Goal: Task Accomplishment & Management: Use online tool/utility

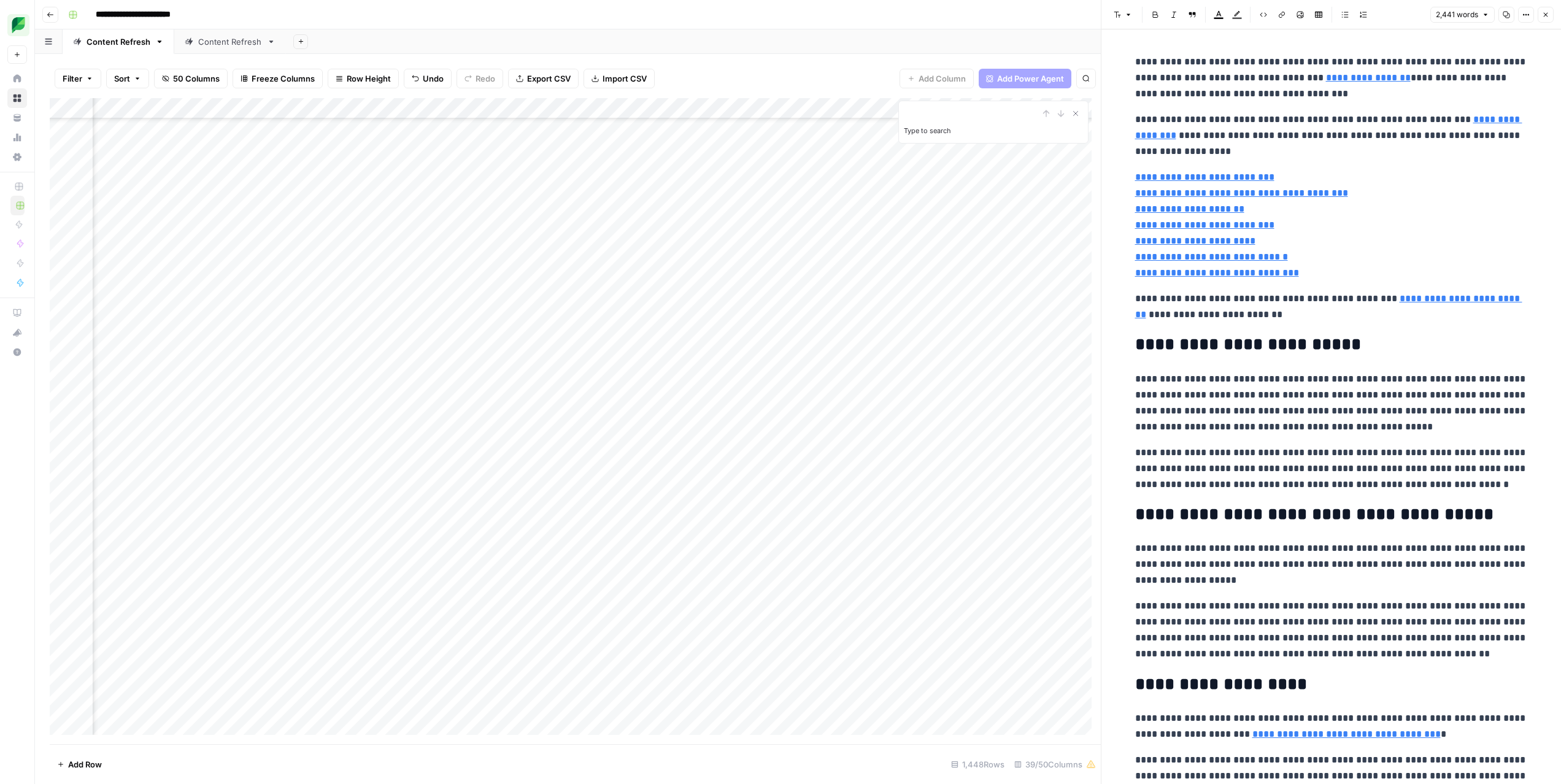
scroll to position [19423, 1189]
click at [502, 431] on div "Add Column" at bounding box center [575, 421] width 1051 height 646
click at [505, 433] on div "Add Column" at bounding box center [575, 421] width 1051 height 646
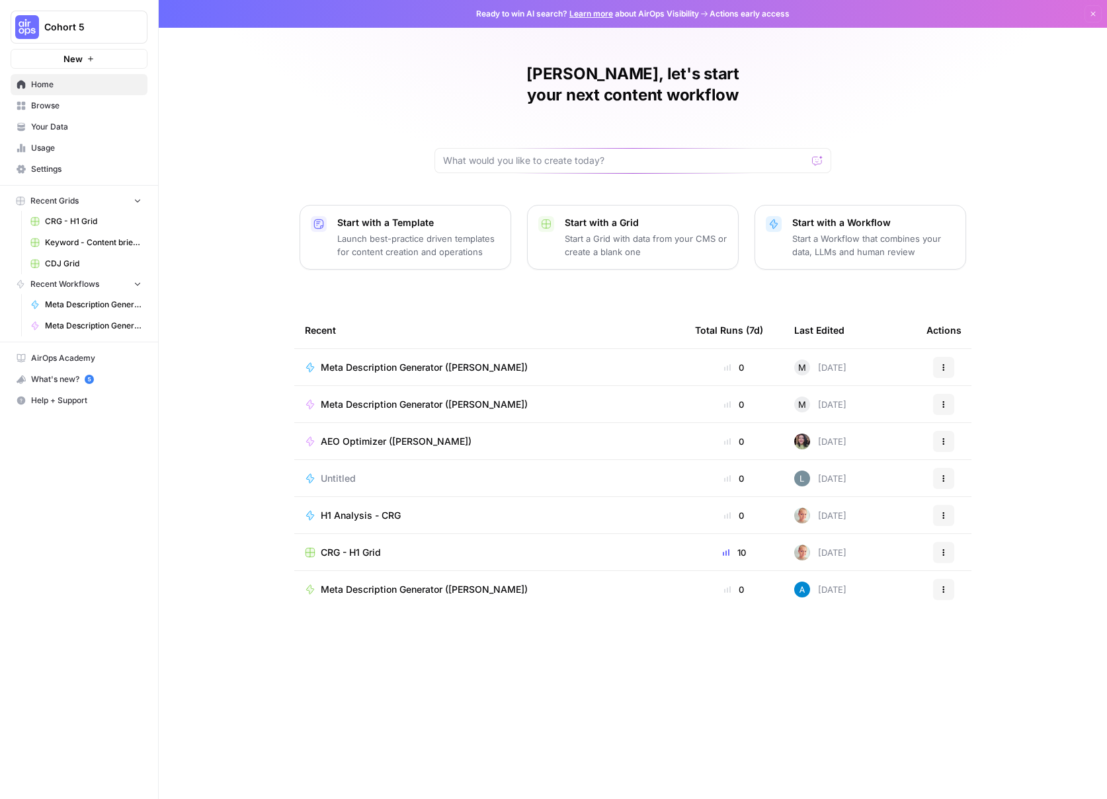
click at [55, 36] on button "Cohort 5" at bounding box center [79, 27] width 137 height 33
click at [83, 116] on span "SproutSocial" at bounding box center [127, 120] width 175 height 13
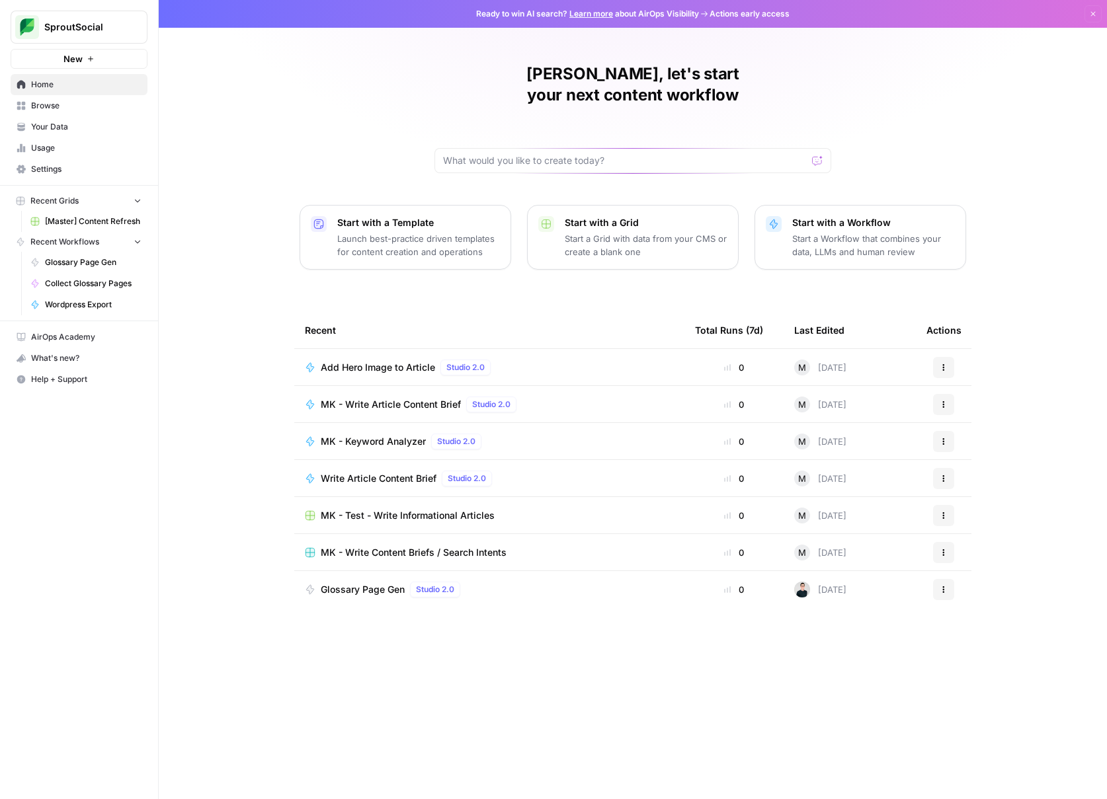
click at [79, 220] on span "[Master] Content Refresh" at bounding box center [93, 222] width 97 height 12
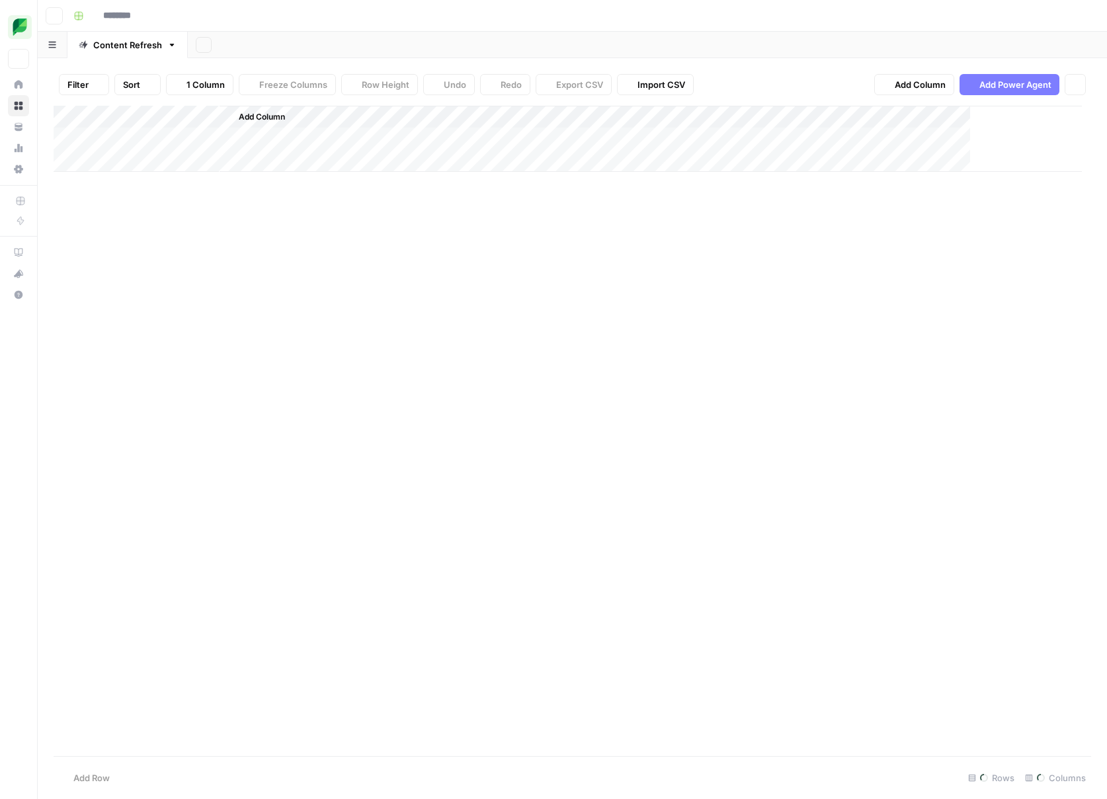
type input "**********"
click at [97, 84] on icon "button" at bounding box center [97, 85] width 4 height 2
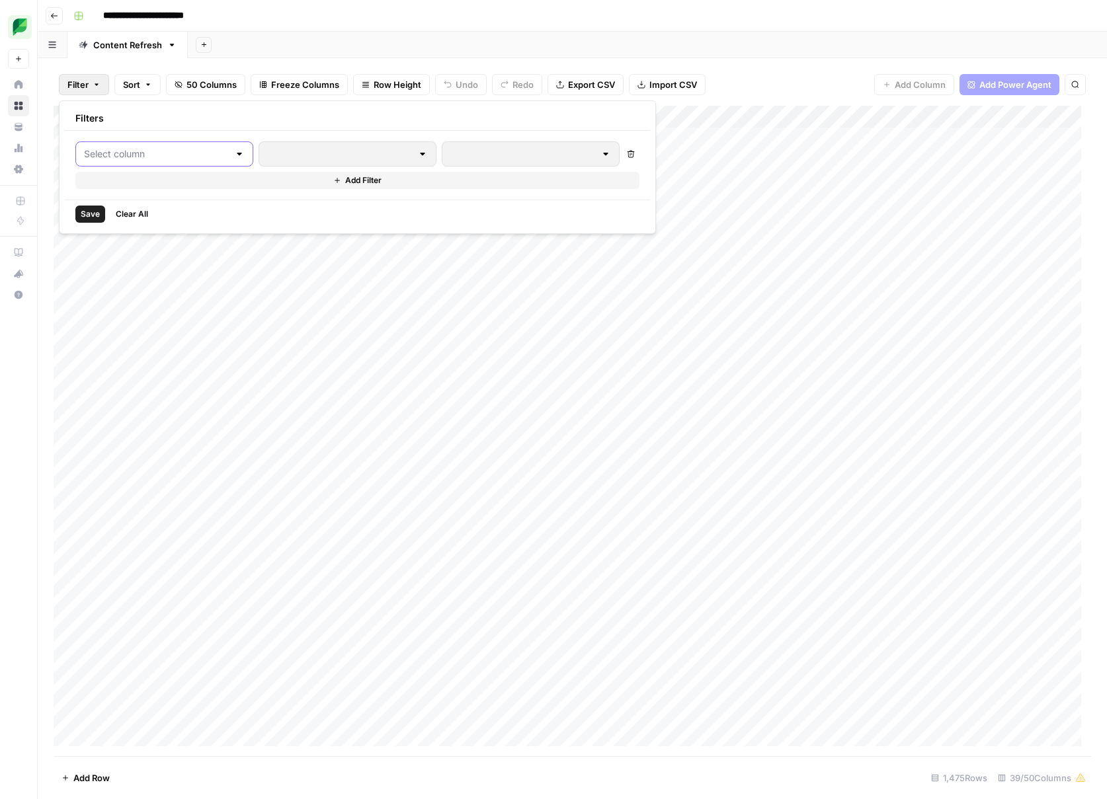
click at [189, 151] on input "text" at bounding box center [156, 153] width 145 height 13
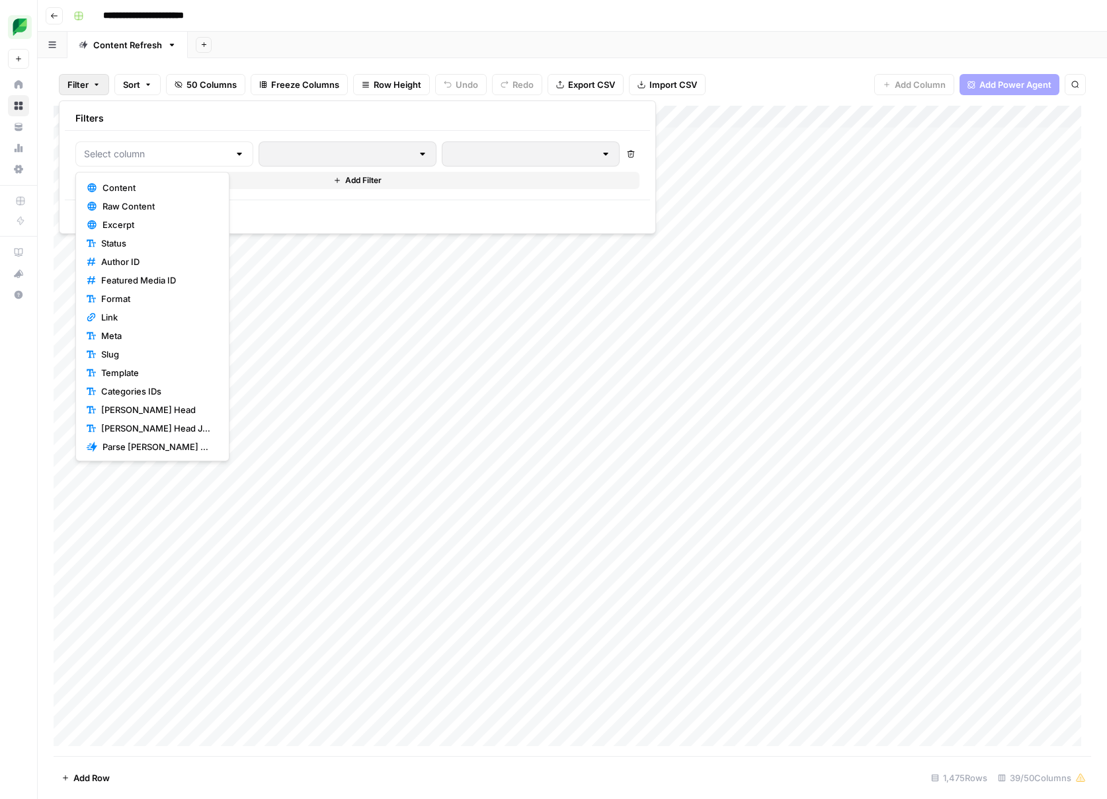
scroll to position [52, 0]
click at [140, 392] on span "Yoast Head" at bounding box center [157, 393] width 112 height 13
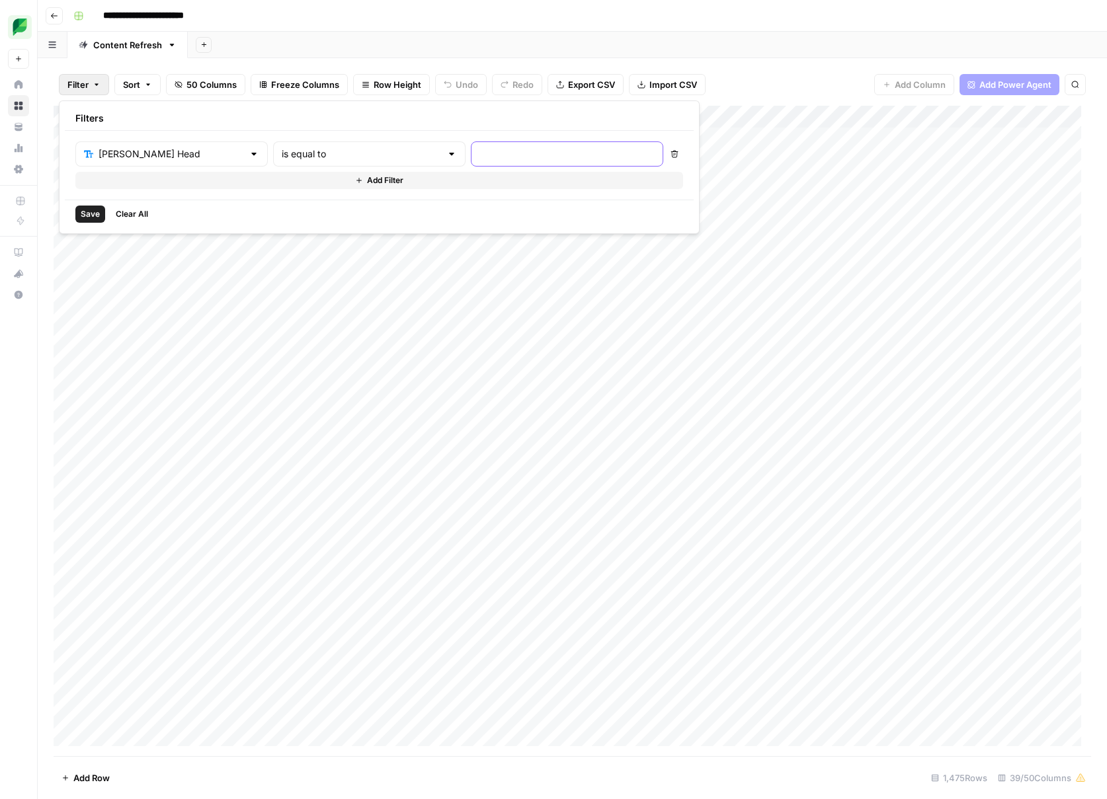
click at [479, 151] on input "text" at bounding box center [566, 153] width 175 height 13
type input "facebook ad size"
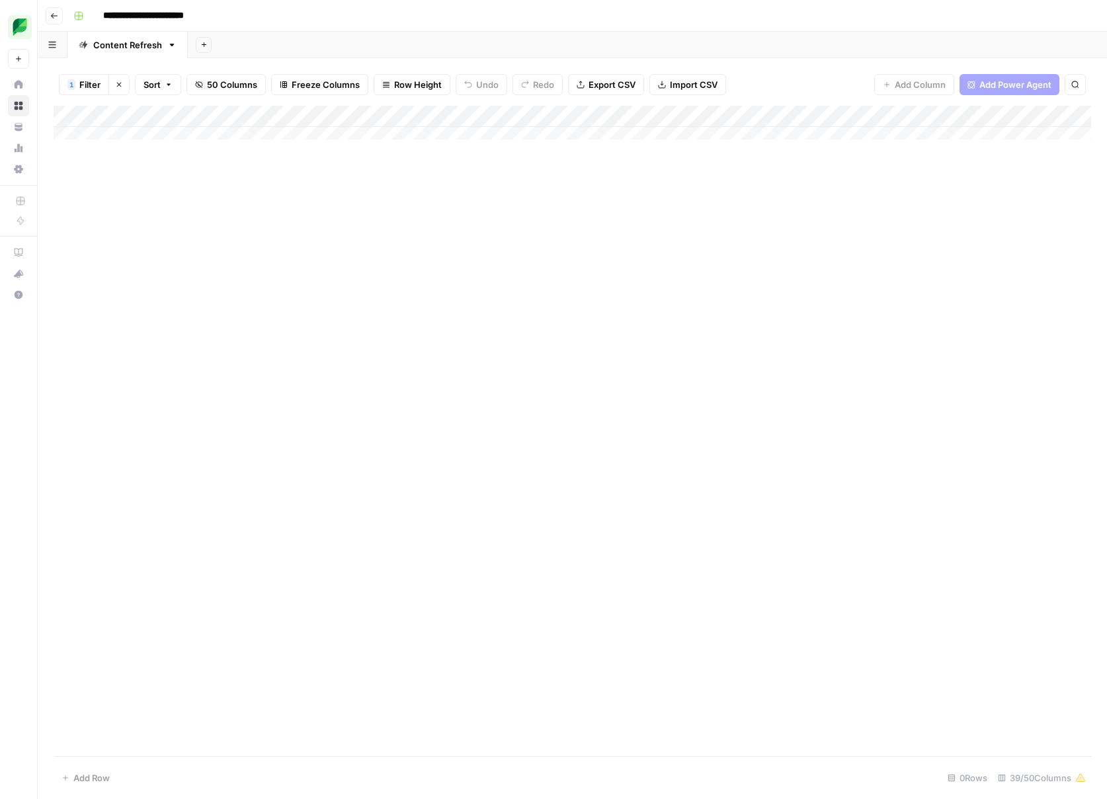
click at [605, 263] on div "Add Column" at bounding box center [573, 431] width 1038 height 651
click at [100, 84] on span "Filter" at bounding box center [89, 84] width 21 height 13
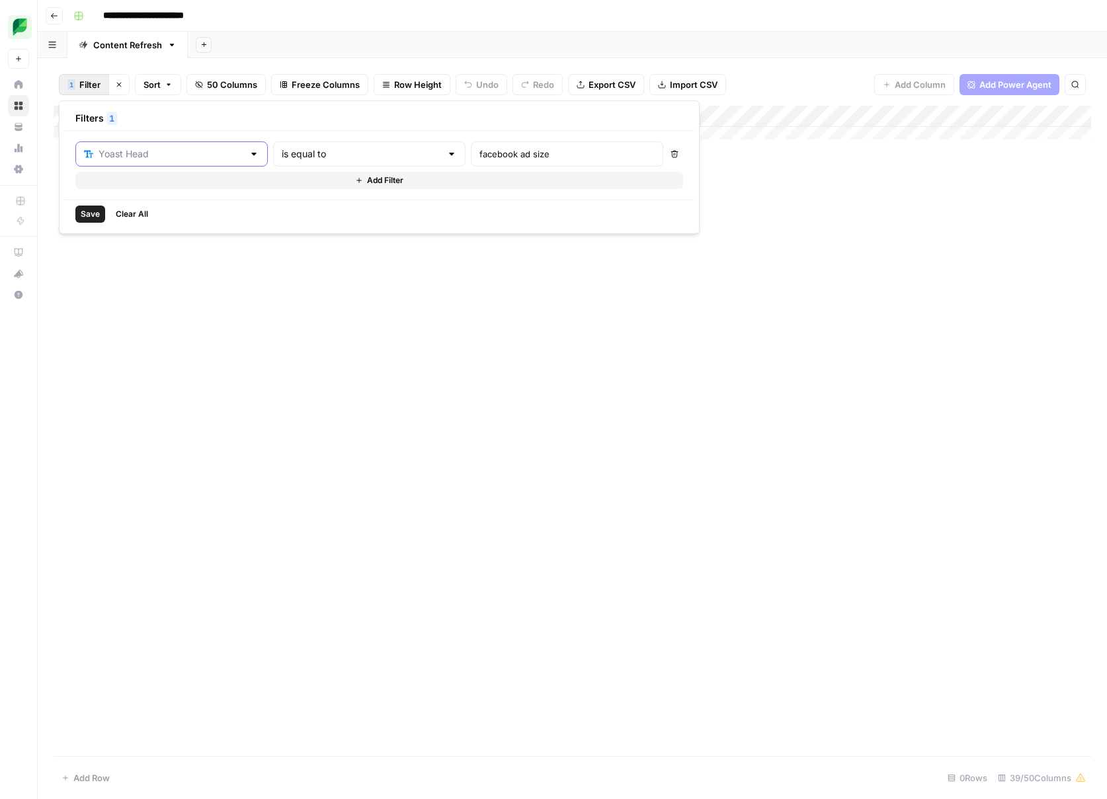
click at [147, 149] on input "text" at bounding box center [171, 153] width 145 height 13
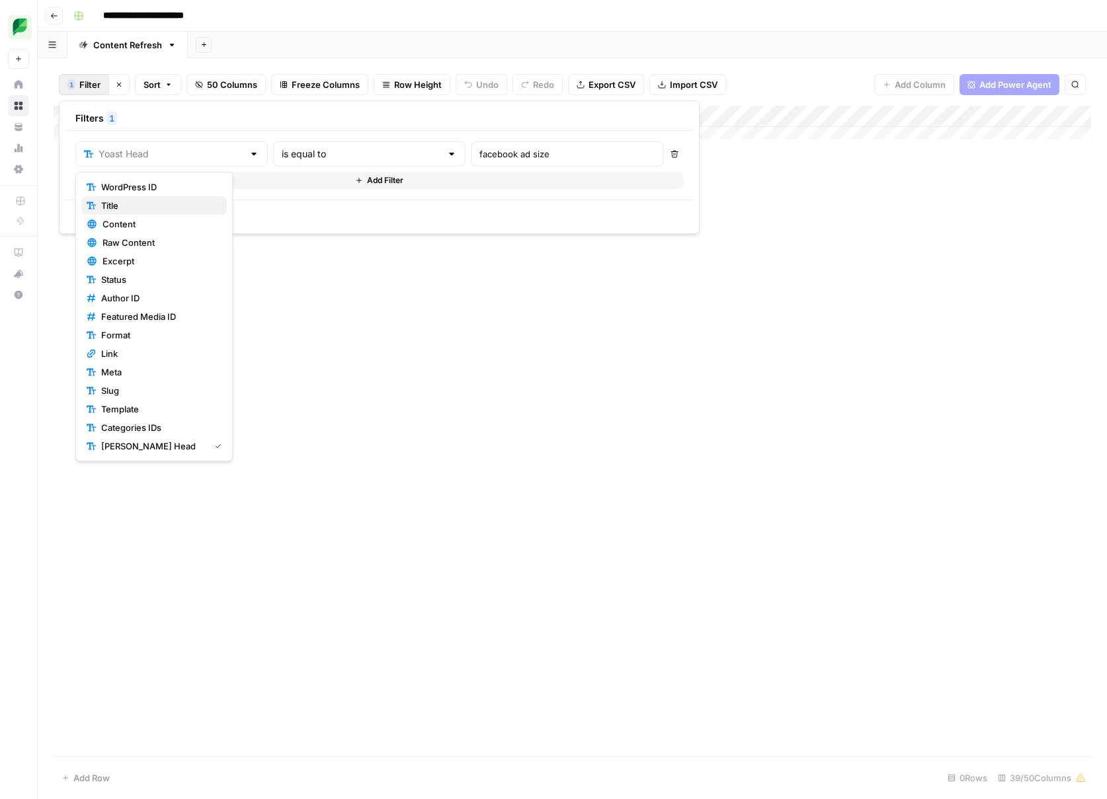
click at [149, 206] on span "Title" at bounding box center [158, 205] width 115 height 13
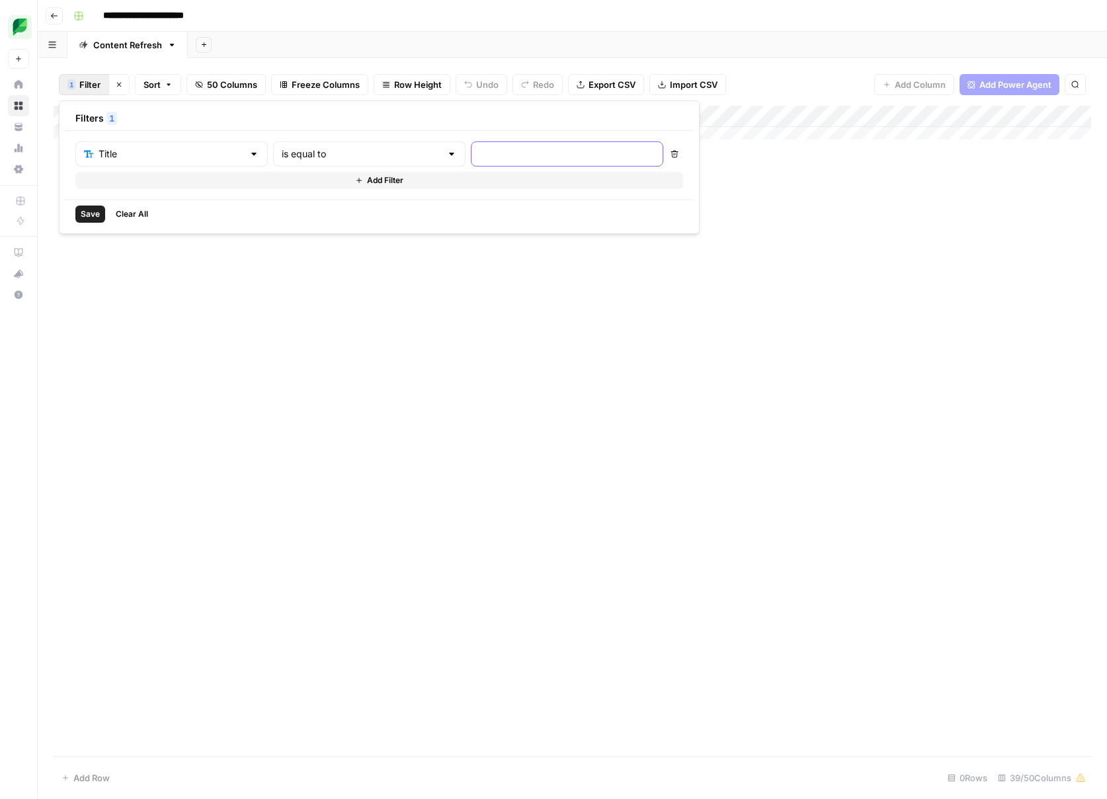
click at [479, 157] on input "text" at bounding box center [566, 153] width 175 height 13
type input "f"
type input "a"
type input "facebook ad sizes"
click at [332, 165] on div "is equal to" at bounding box center [369, 154] width 192 height 25
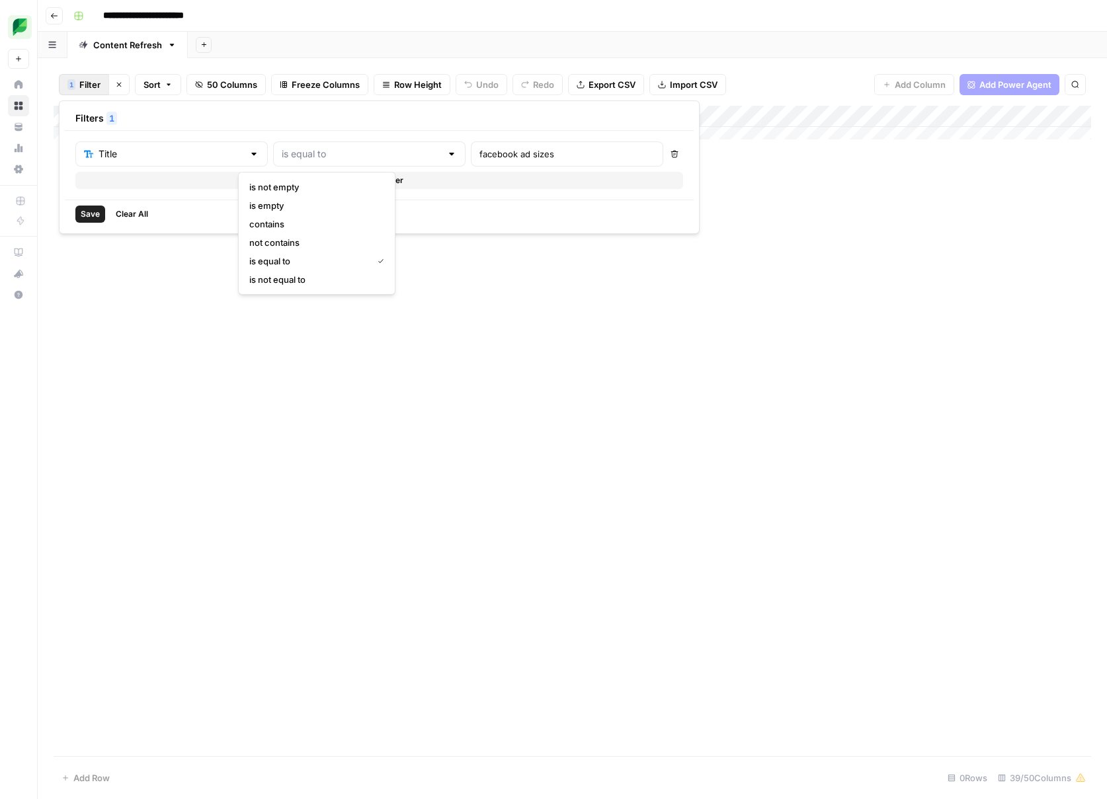
click at [325, 224] on span "contains" at bounding box center [314, 224] width 130 height 13
type input "contains"
click at [512, 155] on input "facebook ad sizes" at bounding box center [566, 153] width 175 height 13
click at [650, 147] on div "Add Column" at bounding box center [573, 139] width 1038 height 66
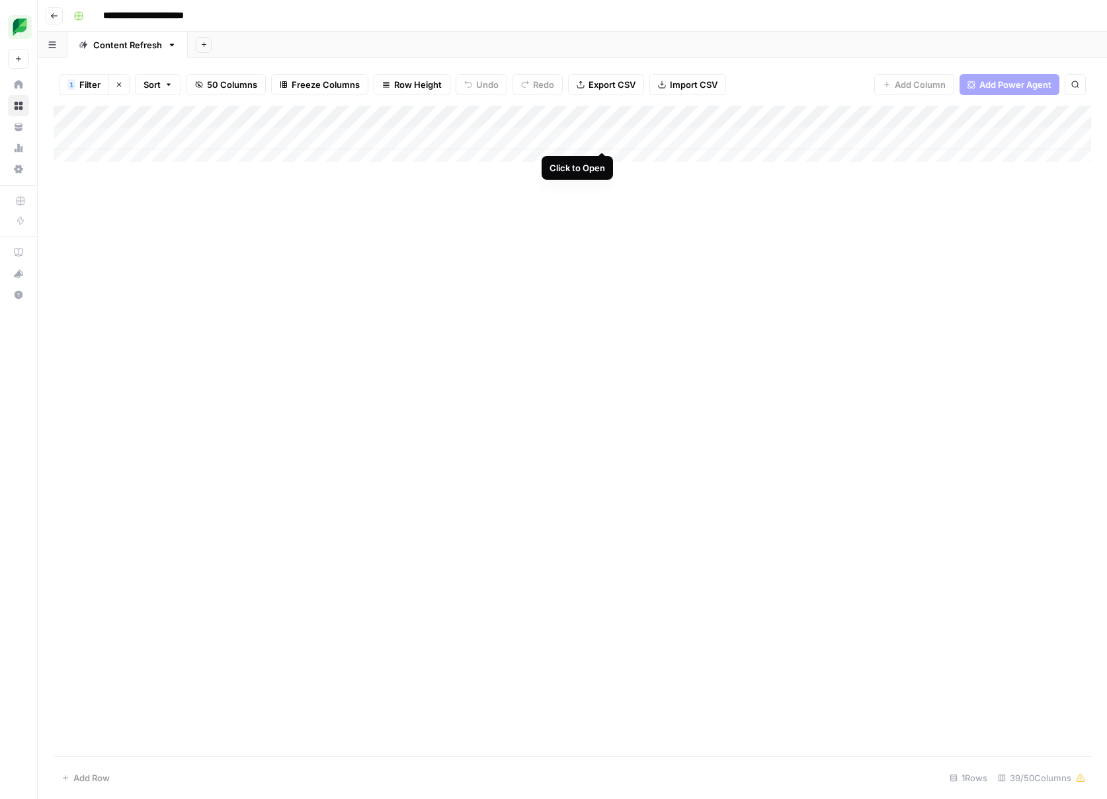
click at [598, 138] on div "Add Column" at bounding box center [573, 139] width 1038 height 66
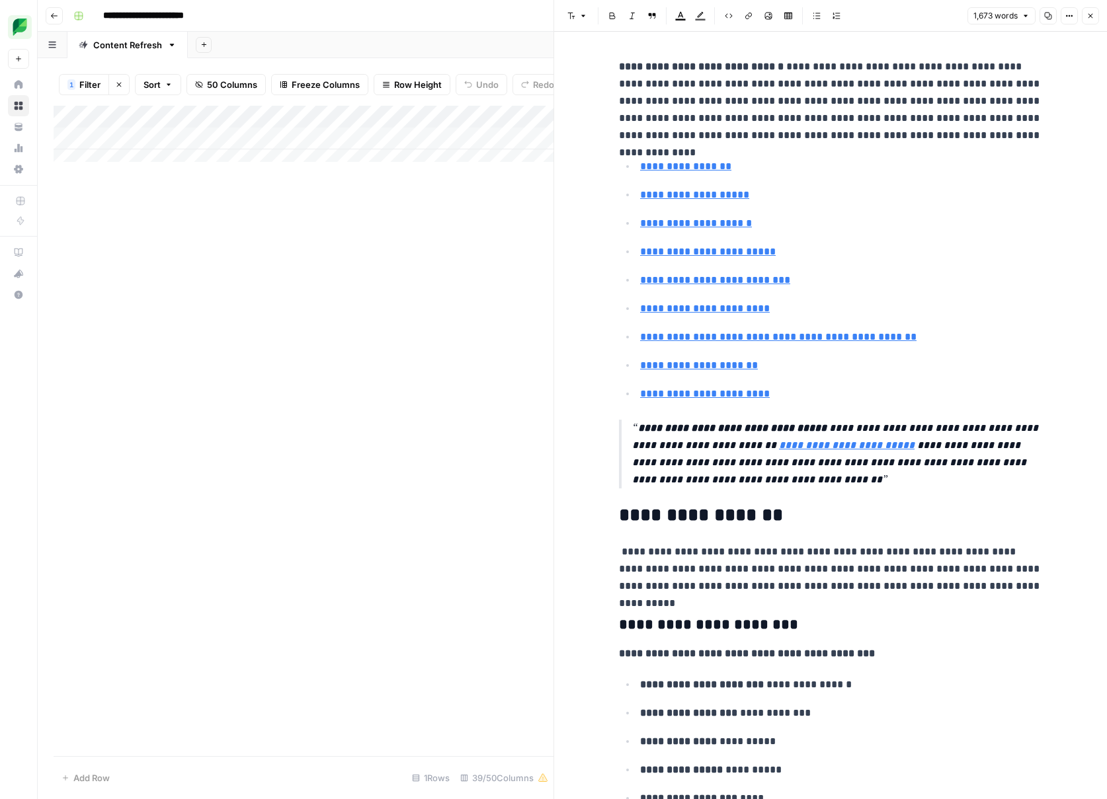
click at [1090, 15] on icon "button" at bounding box center [1090, 16] width 5 height 5
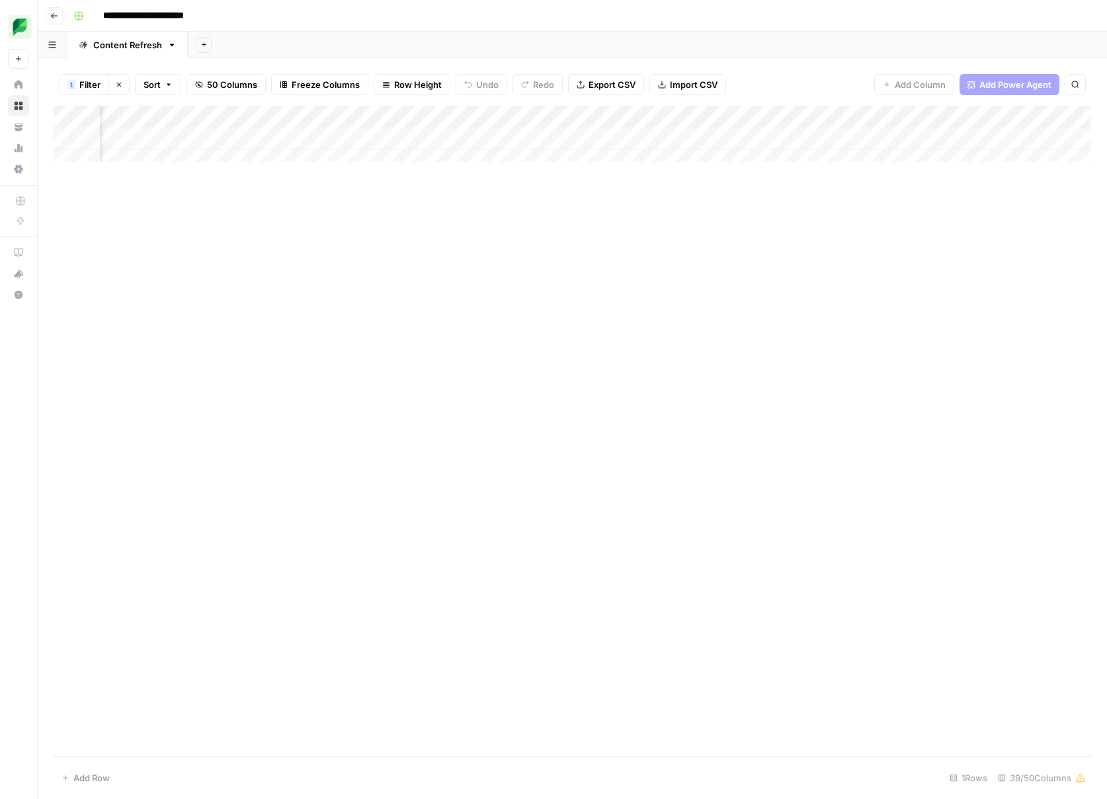
scroll to position [0, 1477]
click at [355, 142] on div "Add Column" at bounding box center [573, 139] width 1038 height 66
click at [375, 142] on div "Add Column" at bounding box center [573, 139] width 1038 height 66
click at [307, 214] on button "Large" at bounding box center [310, 214] width 34 height 16
click at [448, 139] on div "Add Column" at bounding box center [573, 139] width 1038 height 66
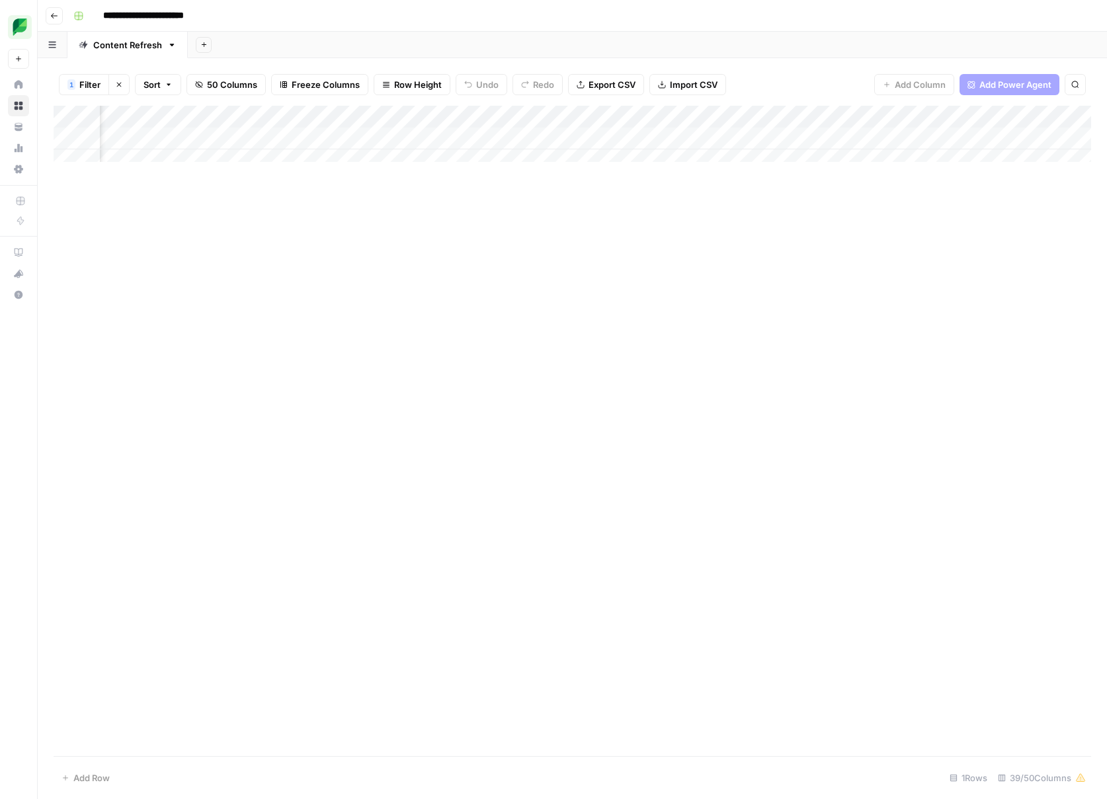
scroll to position [0, 1099]
click at [553, 138] on div "Add Column" at bounding box center [573, 139] width 1038 height 66
click at [555, 137] on div "Add Column" at bounding box center [573, 139] width 1038 height 66
type textarea "**********"
click at [797, 136] on div "Add Column" at bounding box center [573, 139] width 1038 height 66
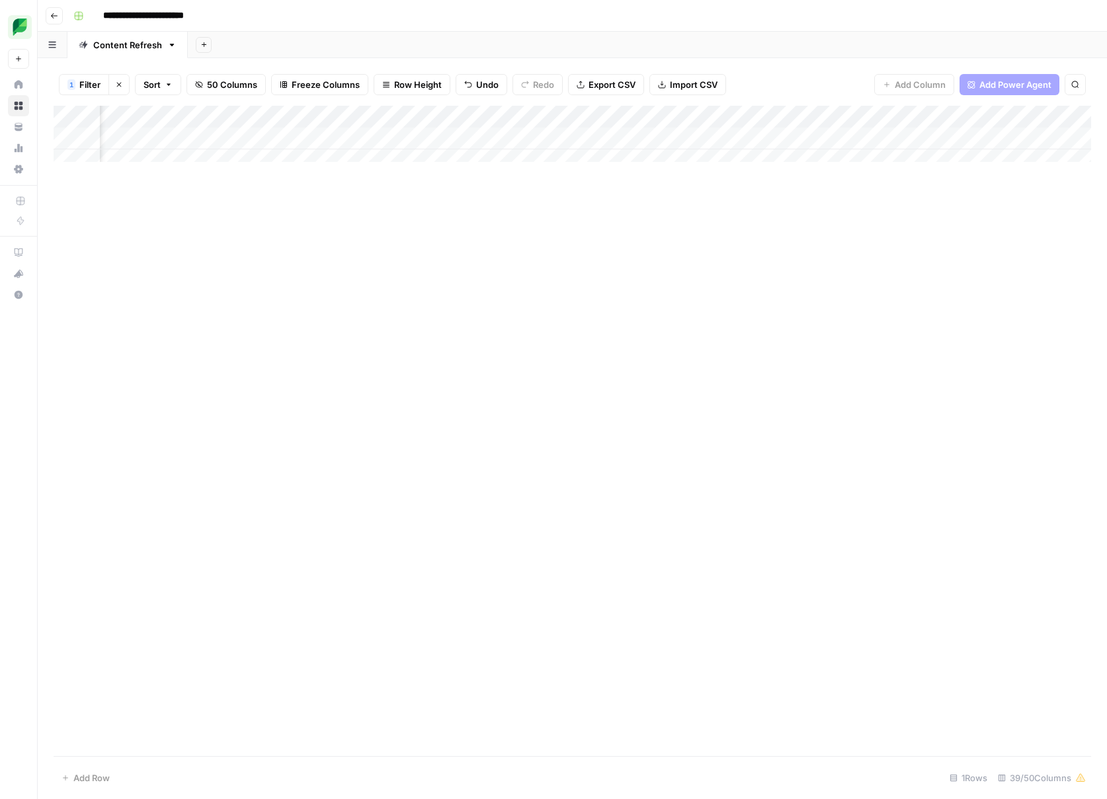
scroll to position [0, 1369]
click at [545, 140] on div "Add Column" at bounding box center [573, 139] width 1038 height 66
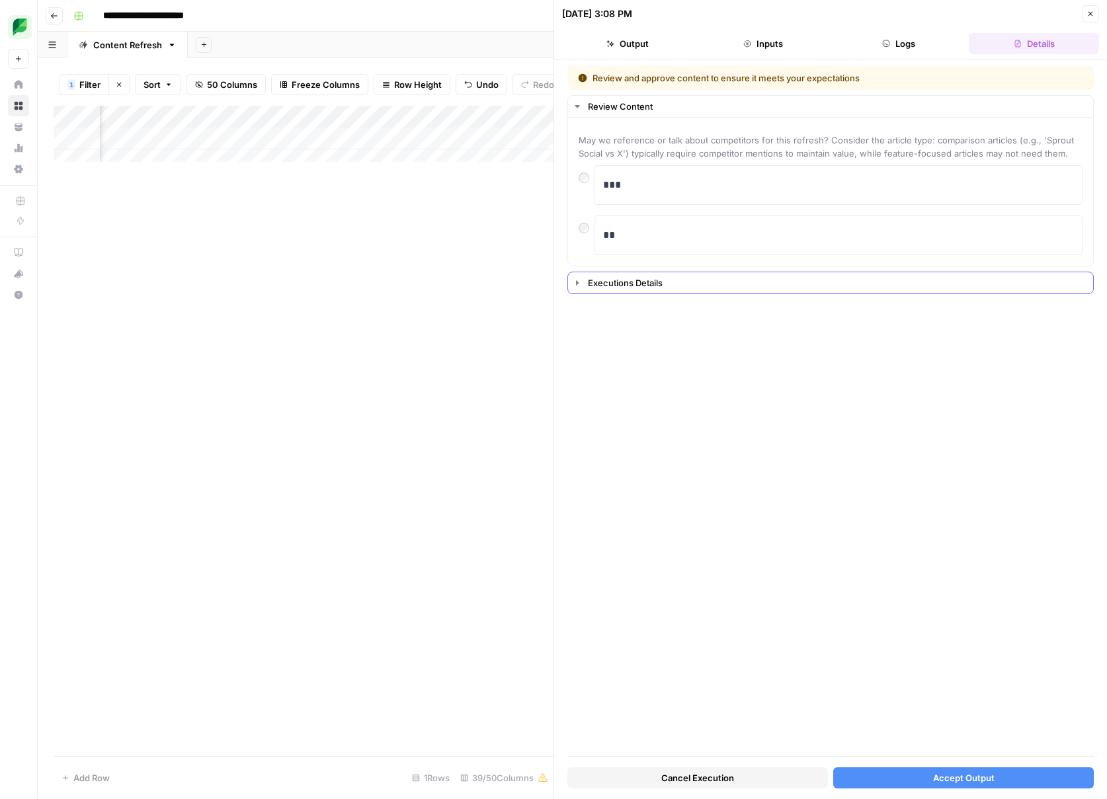
click at [633, 284] on div "Executions Details" at bounding box center [836, 282] width 497 height 13
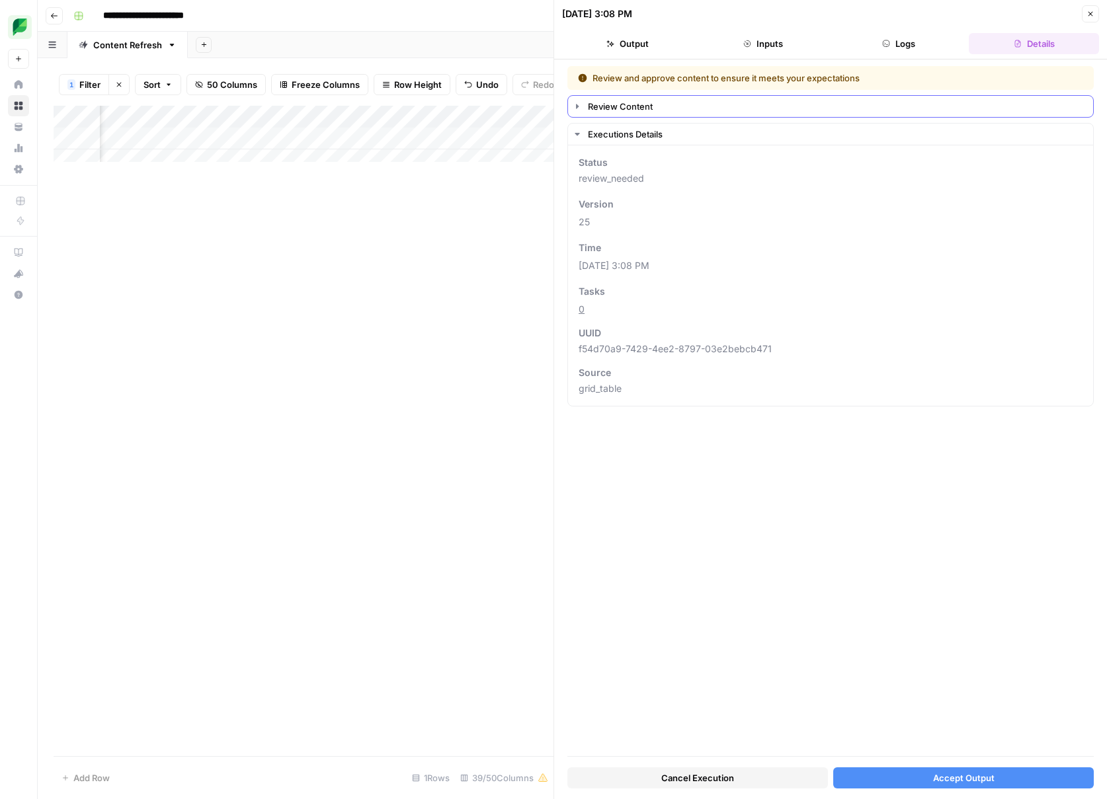
click at [628, 107] on div "Review Content" at bounding box center [836, 106] width 497 height 13
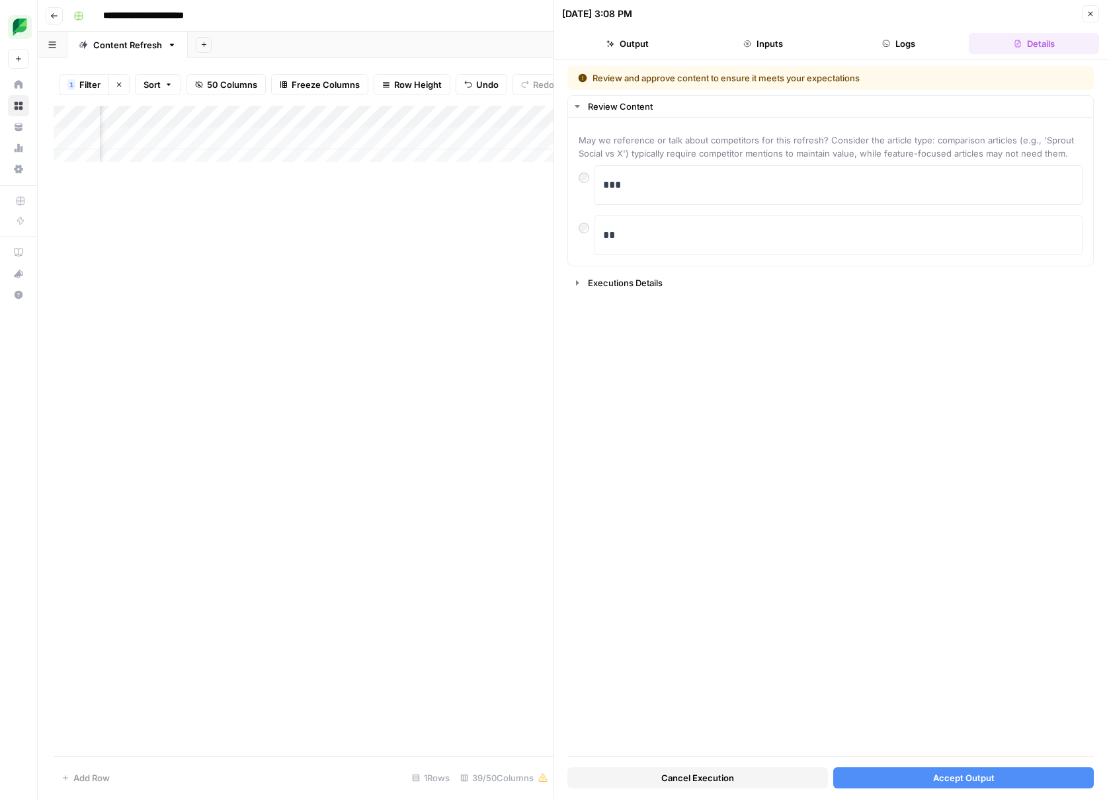
click at [923, 782] on button "Accept Output" at bounding box center [963, 778] width 261 height 21
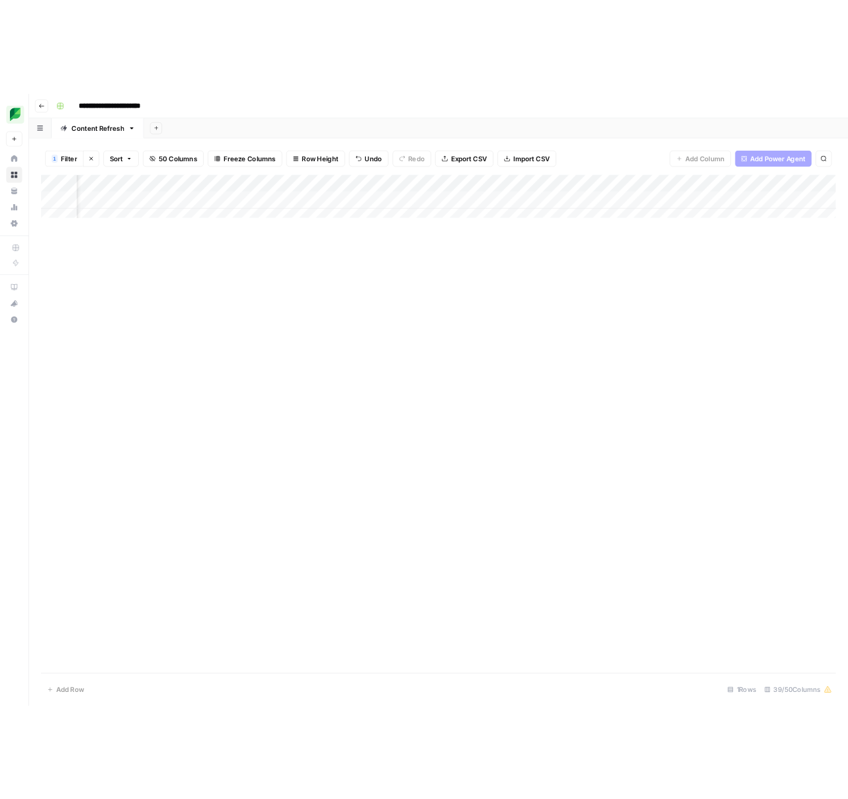
scroll to position [0, 1563]
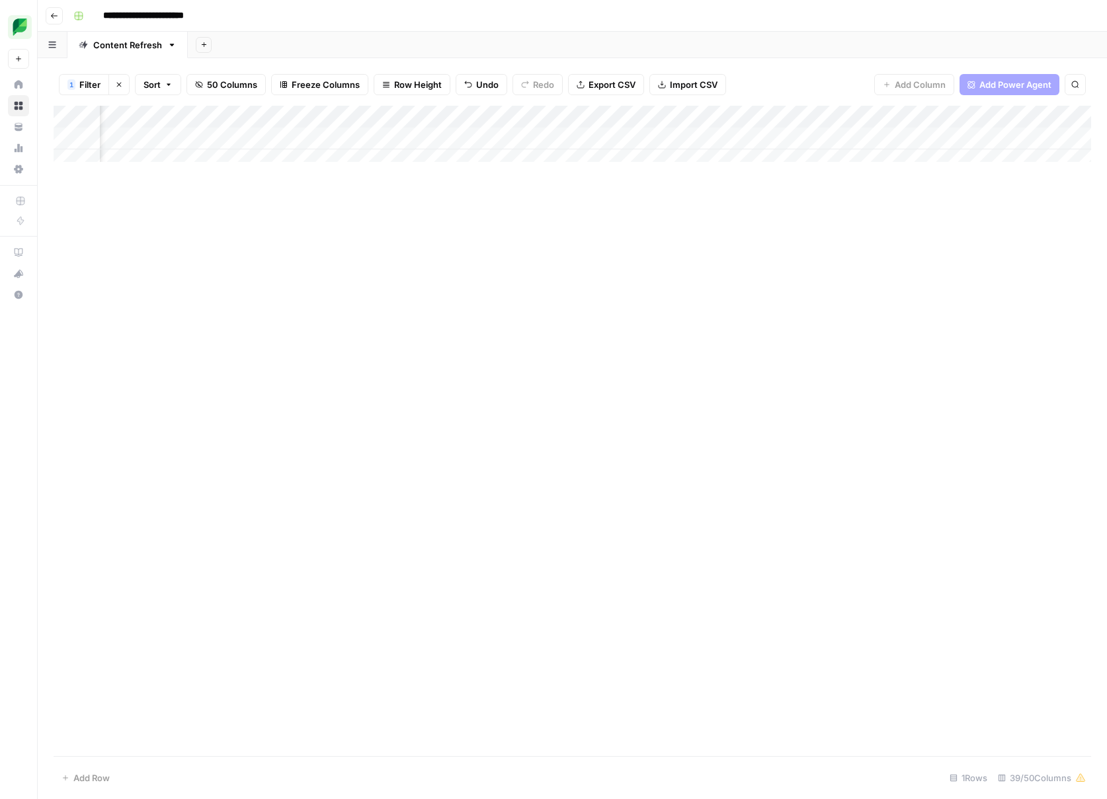
click at [371, 142] on div "Add Column" at bounding box center [573, 139] width 1038 height 66
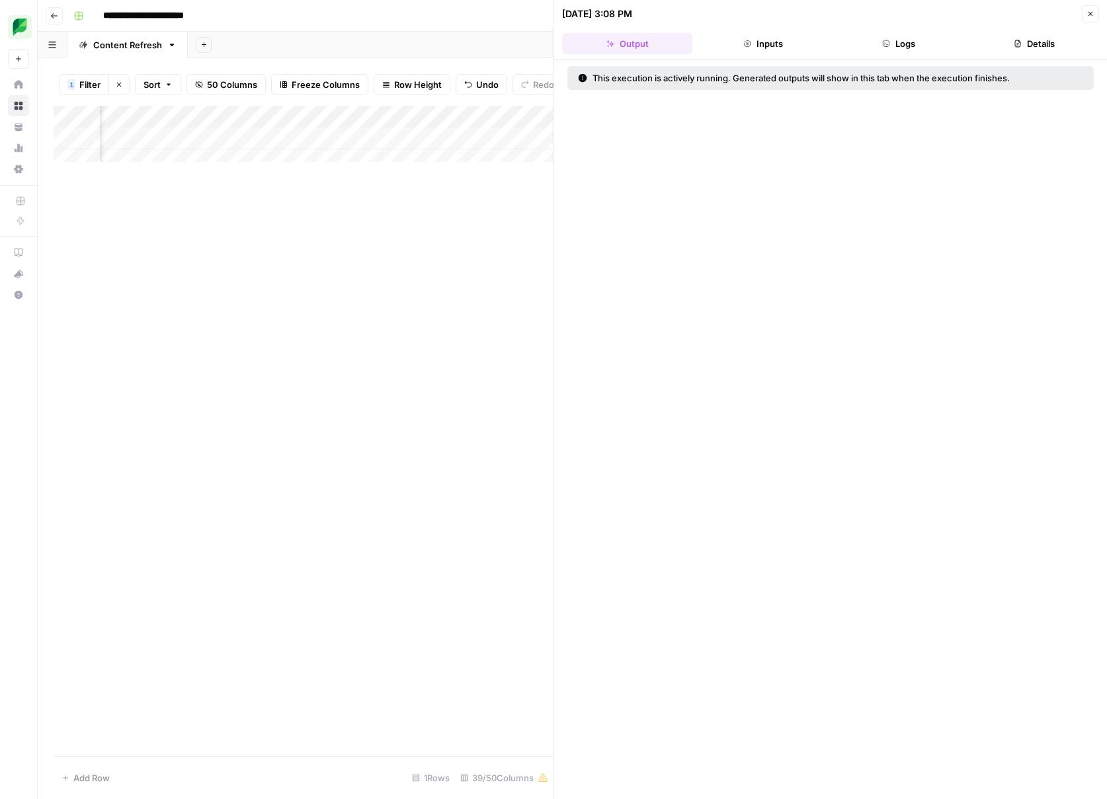
click at [762, 47] on button "Inputs" at bounding box center [763, 43] width 130 height 21
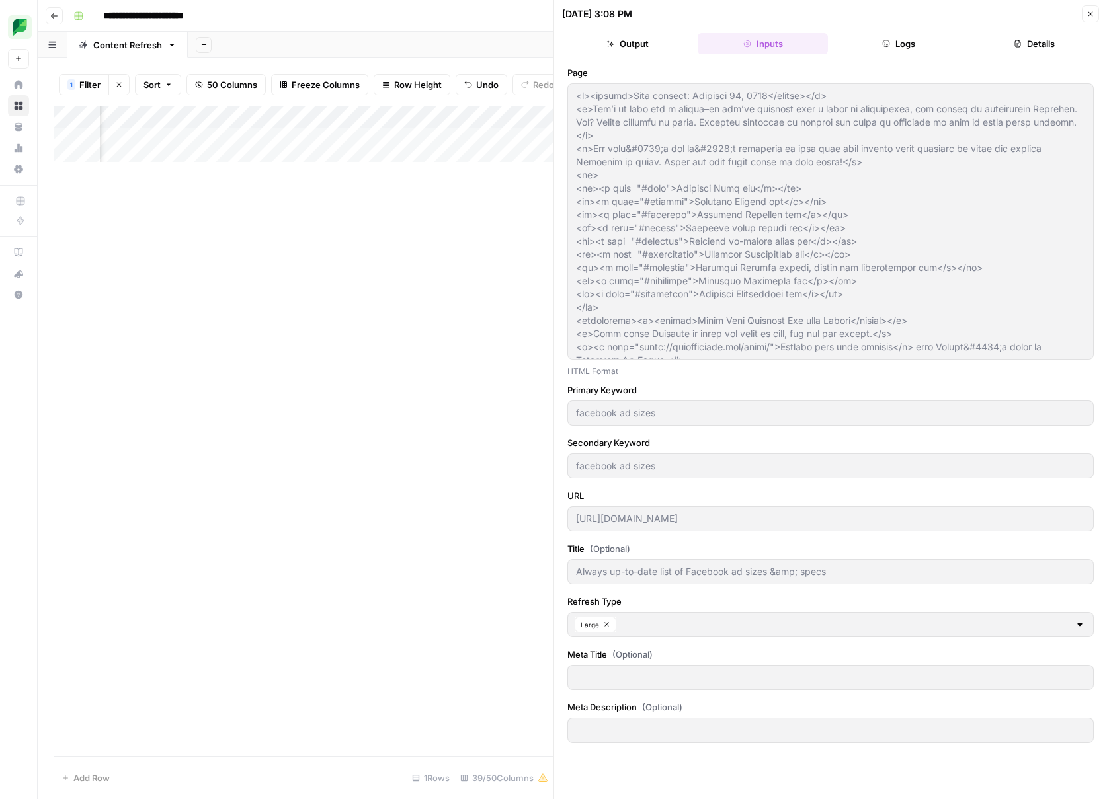
click at [879, 56] on header "08/21/25 at 3:08 PM Close Output Inputs Logs Details" at bounding box center [830, 30] width 553 height 60
click at [909, 46] on button "Logs" at bounding box center [898, 43] width 130 height 21
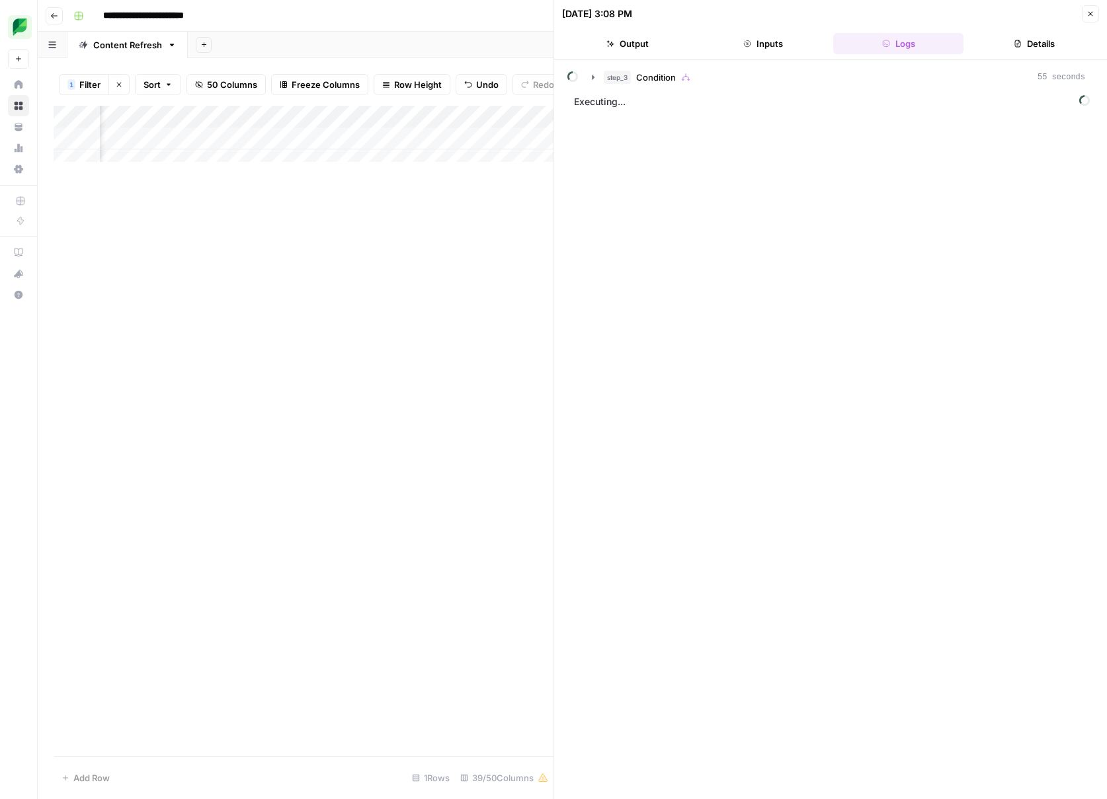
click at [1023, 45] on button "Details" at bounding box center [1034, 43] width 130 height 21
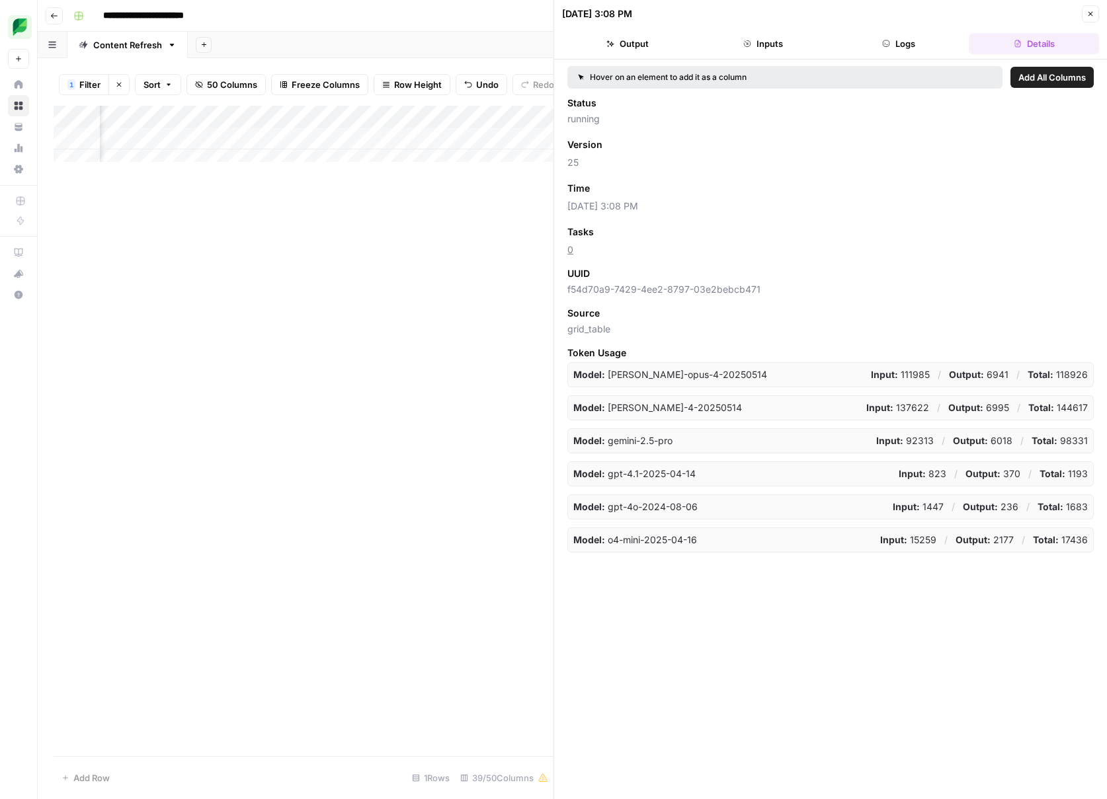
click at [631, 45] on button "Output" at bounding box center [627, 43] width 130 height 21
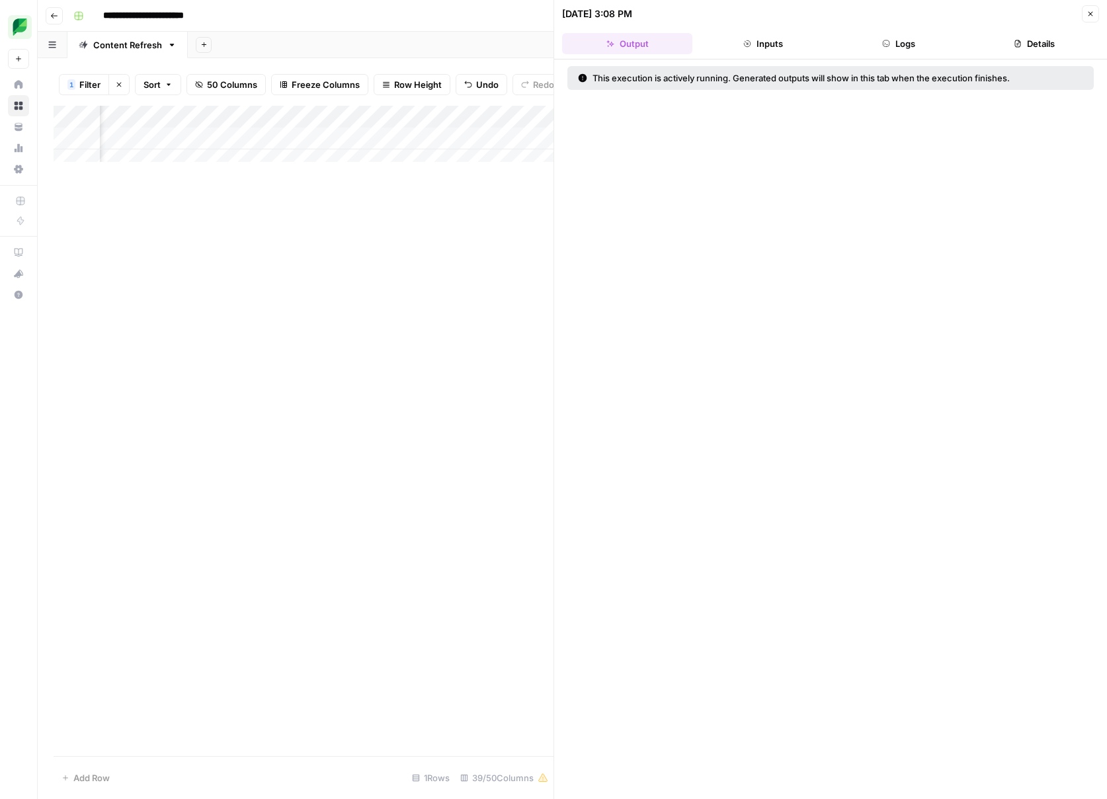
click at [407, 278] on div "Add Column" at bounding box center [304, 431] width 500 height 651
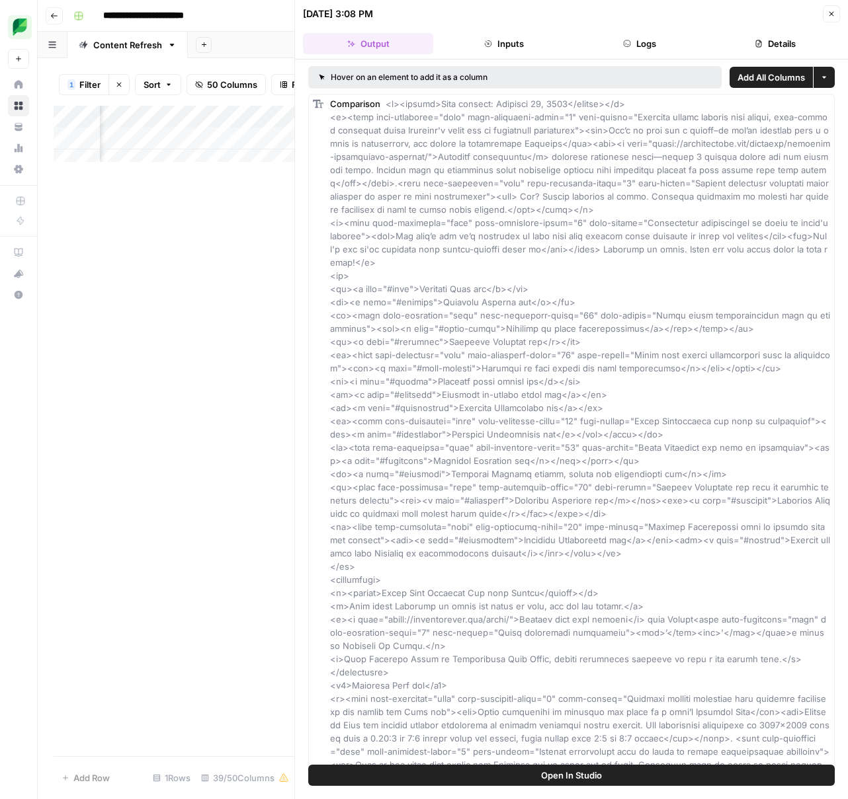
click at [667, 44] on button "Logs" at bounding box center [639, 43] width 130 height 21
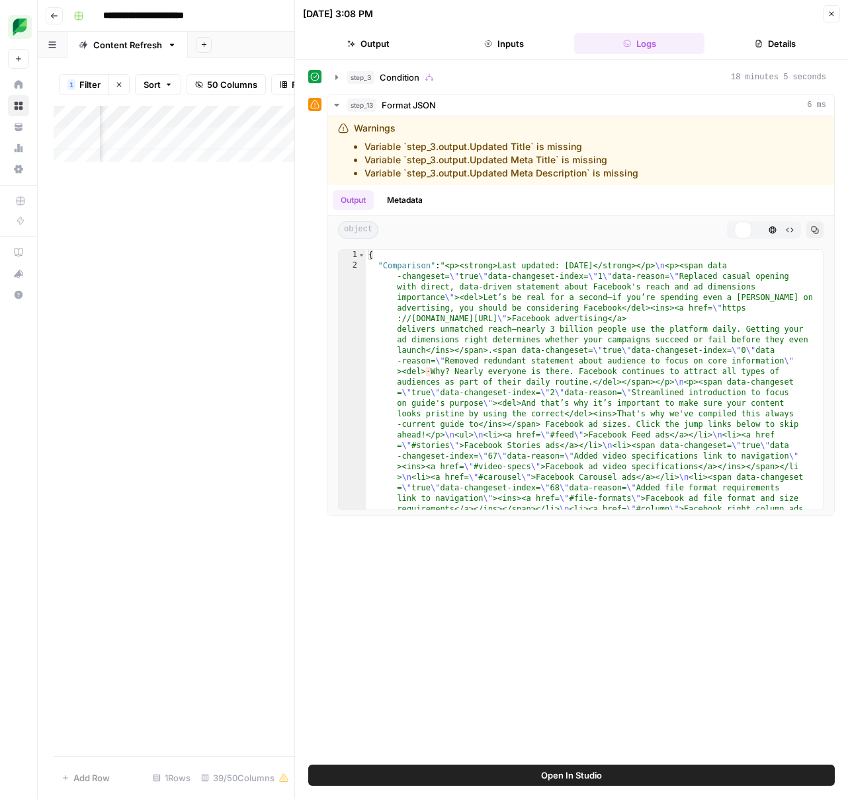
click at [763, 46] on button "Details" at bounding box center [775, 43] width 130 height 21
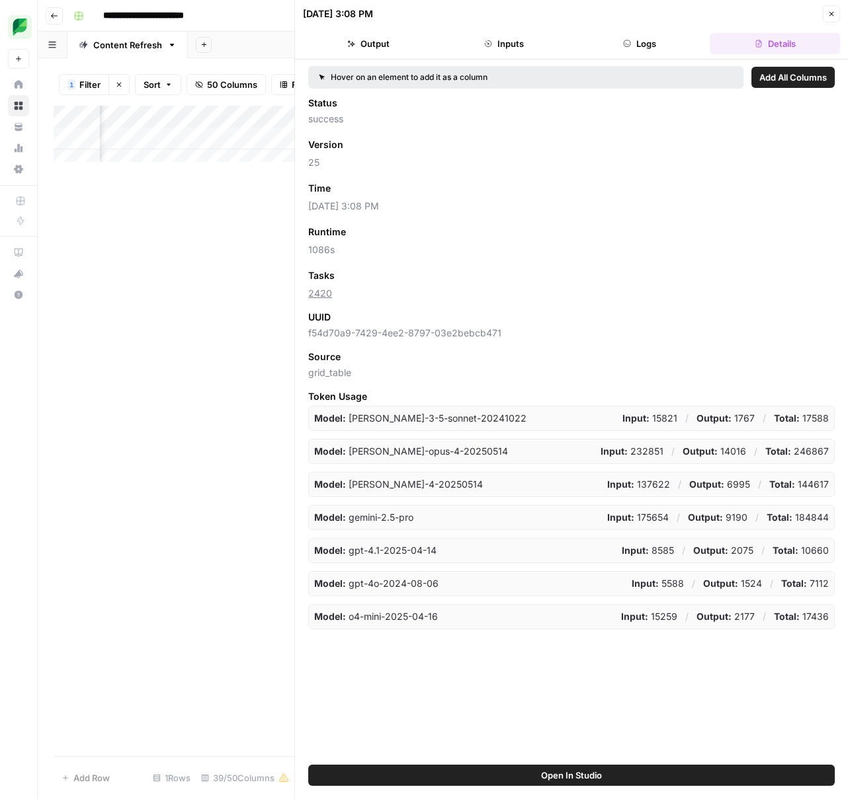
click at [384, 44] on button "Output" at bounding box center [368, 43] width 130 height 21
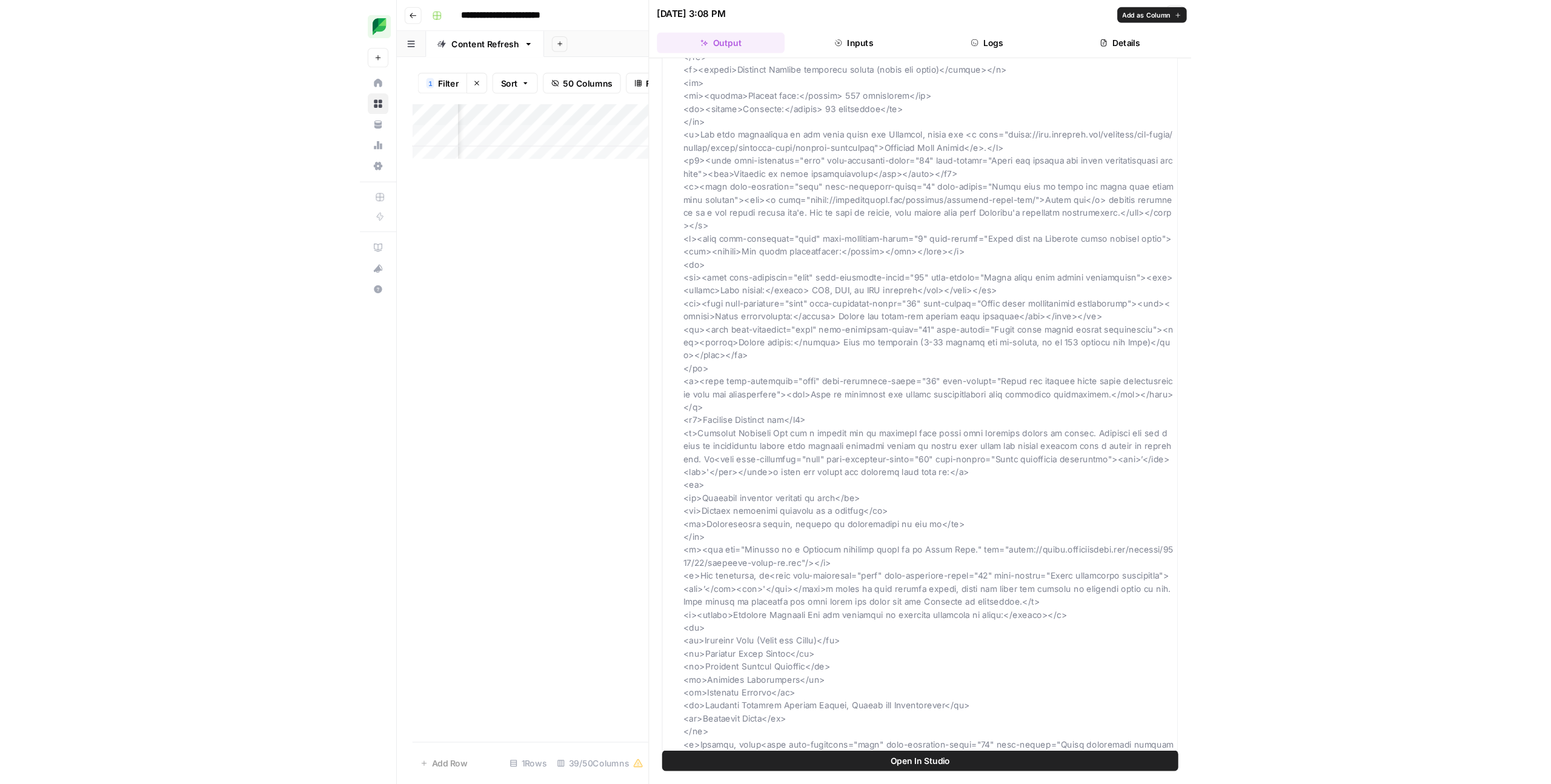
scroll to position [1982, 0]
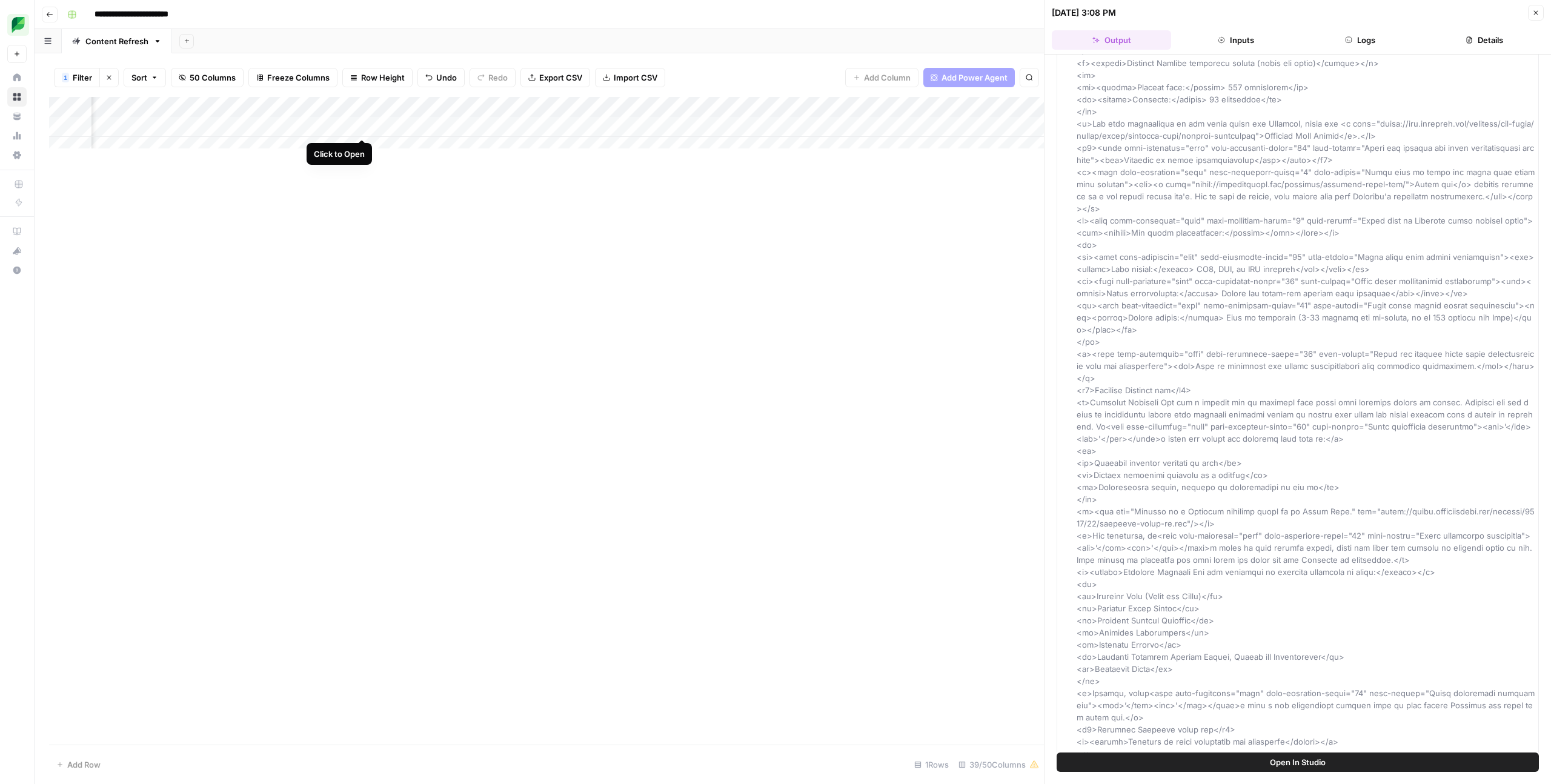
click at [364, 125] on div "Add Column" at bounding box center [547, 127] width 995 height 60
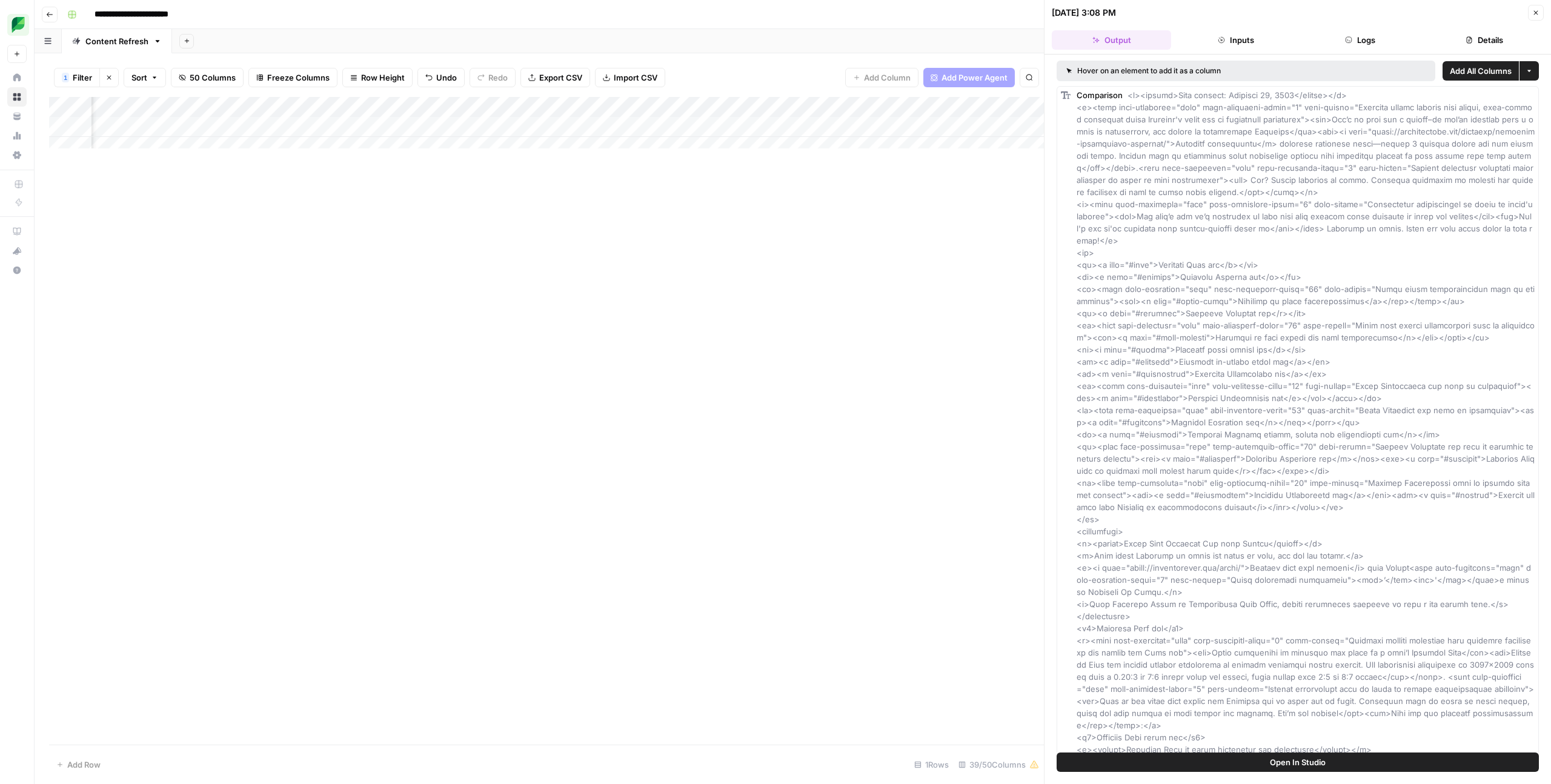
click at [1013, 732] on span "Open In Studio" at bounding box center [1297, 761] width 56 height 12
click at [522, 222] on div "Add Column" at bounding box center [547, 420] width 995 height 648
click at [467, 128] on div "Add Column" at bounding box center [547, 127] width 995 height 60
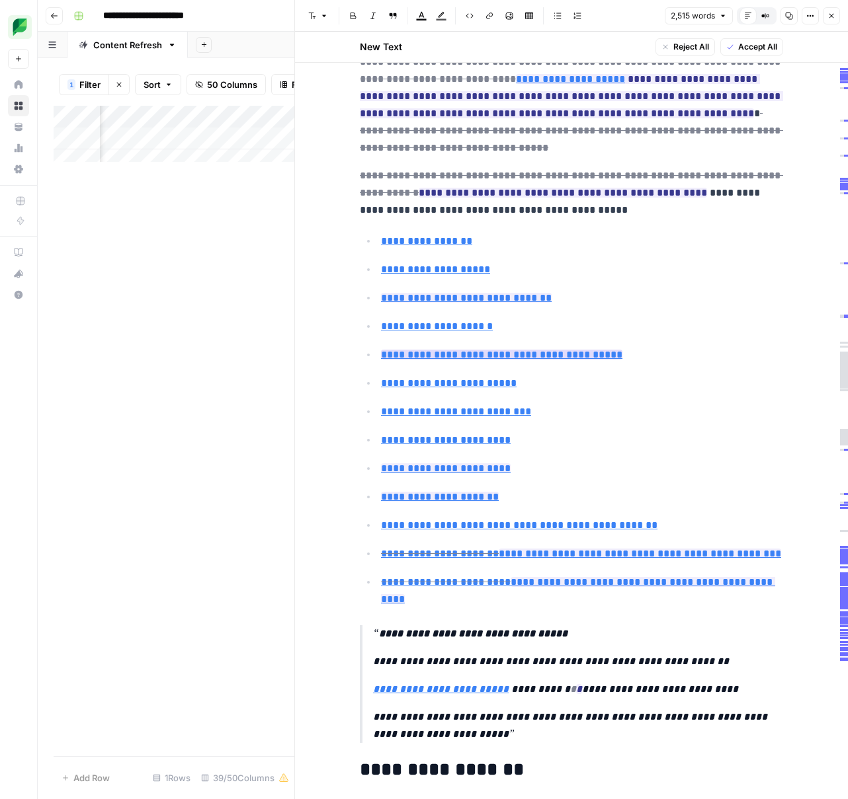
scroll to position [37, 0]
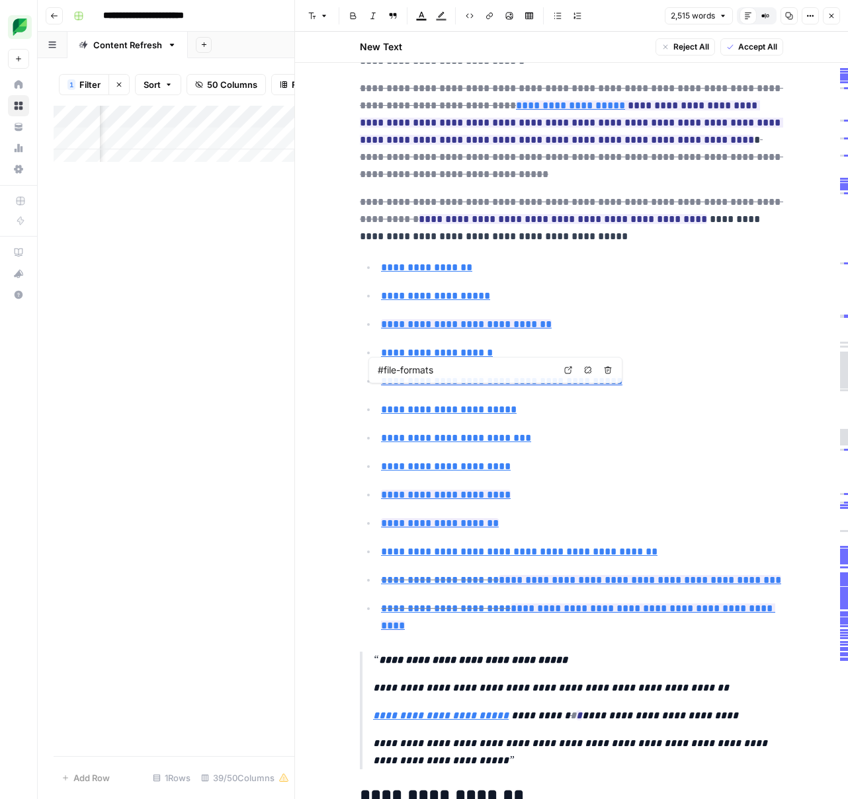
type input "#carousel"
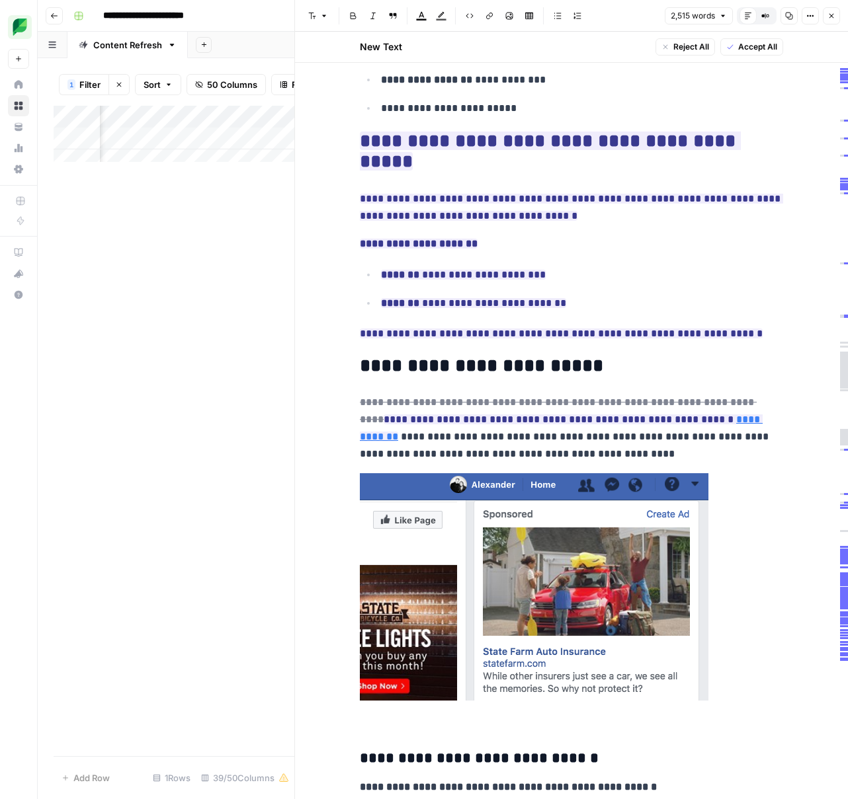
scroll to position [4647, 0]
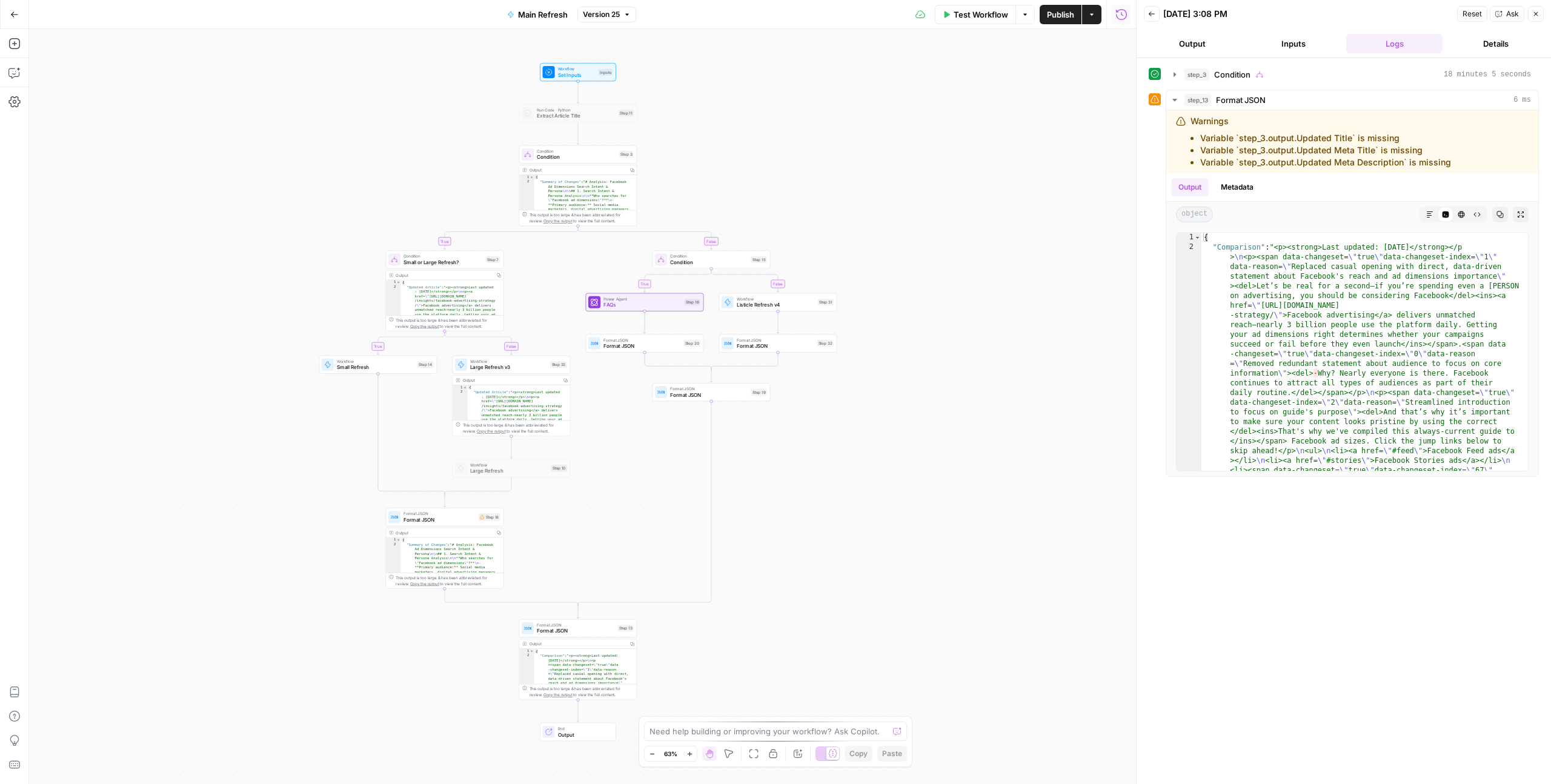
click at [1207, 49] on button "Output" at bounding box center [1191, 43] width 96 height 19
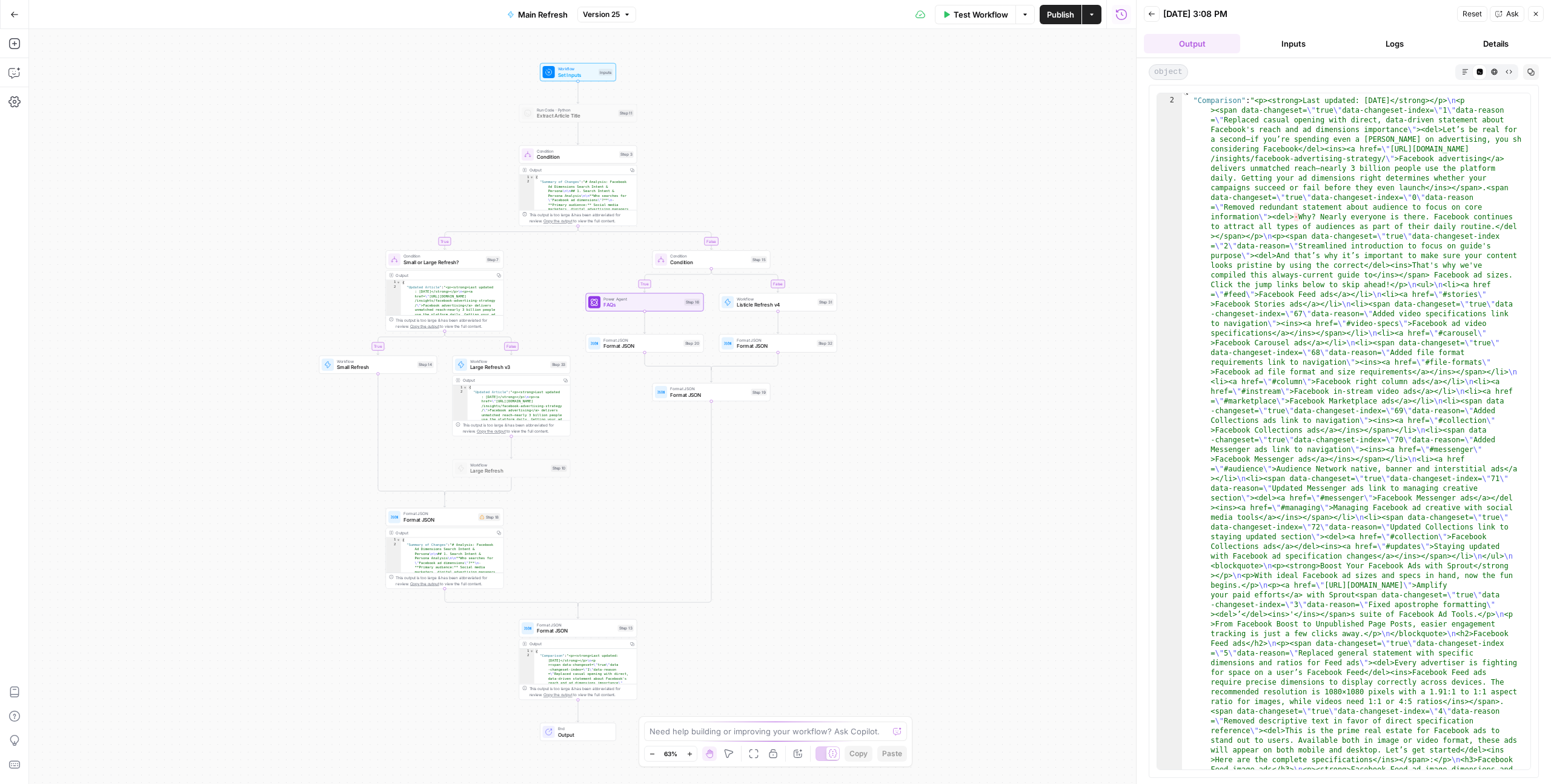
scroll to position [7, 0]
